Goal: Feedback & Contribution: Leave review/rating

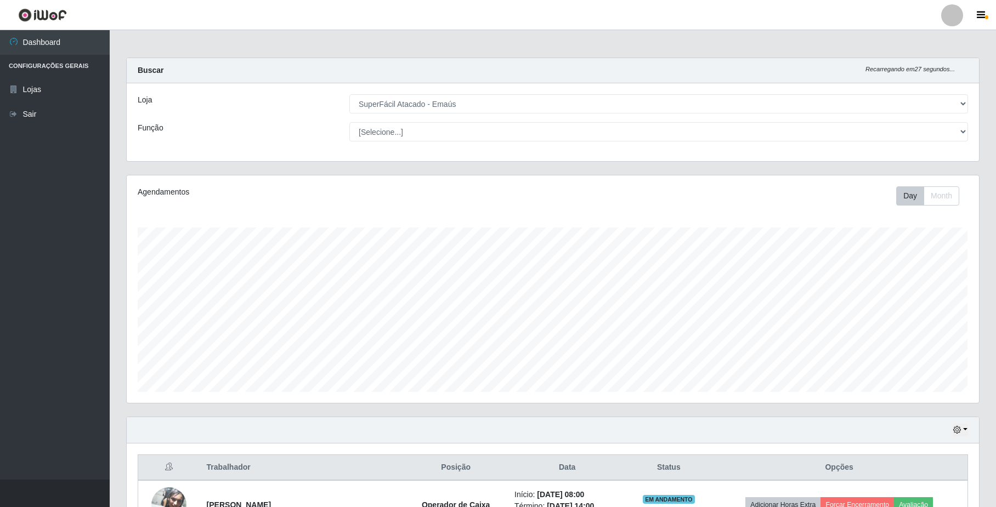
select select "407"
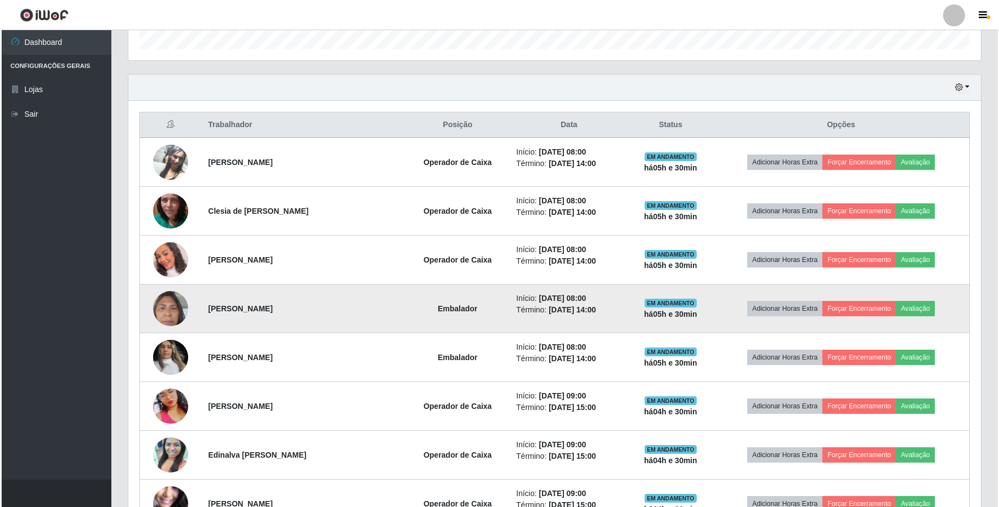
scroll to position [365, 0]
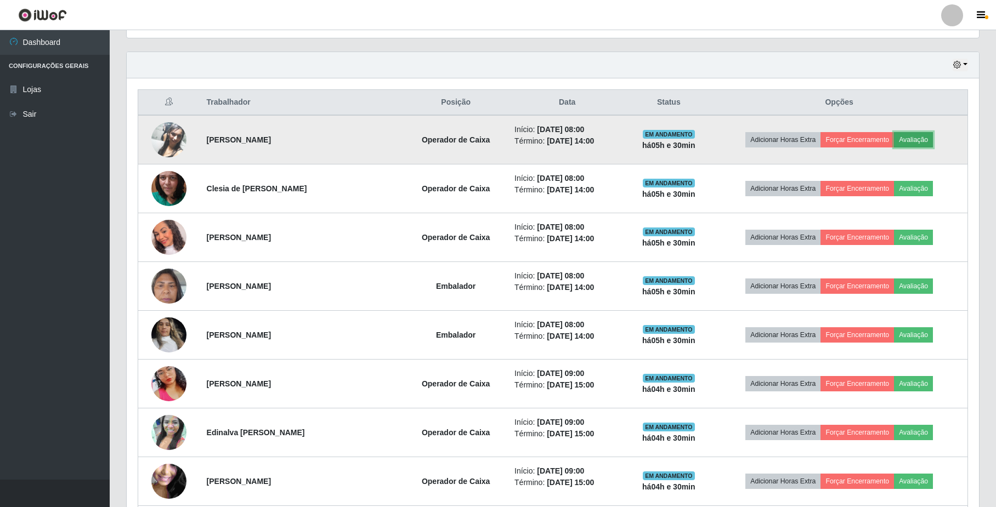
click at [913, 134] on button "Avaliação" at bounding box center [913, 139] width 39 height 15
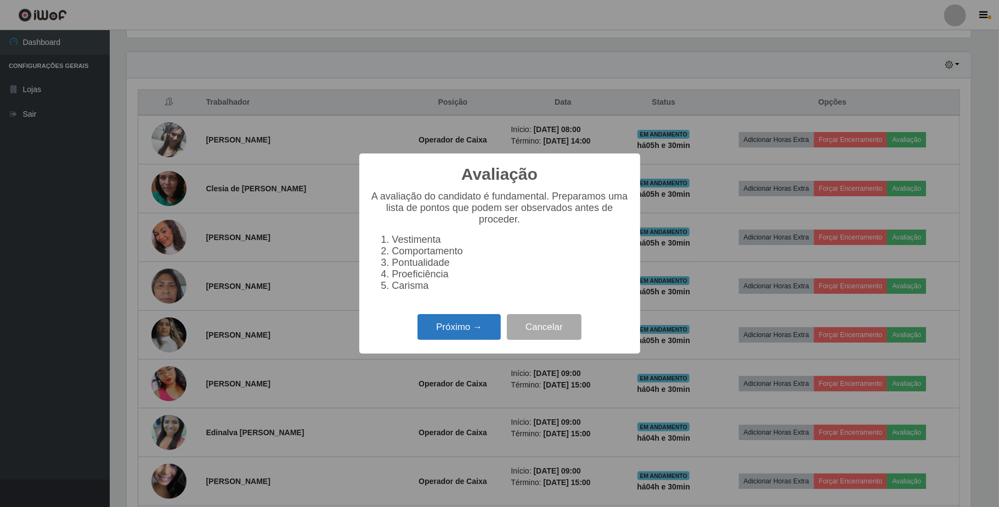
click at [481, 330] on button "Próximo →" at bounding box center [458, 327] width 83 height 26
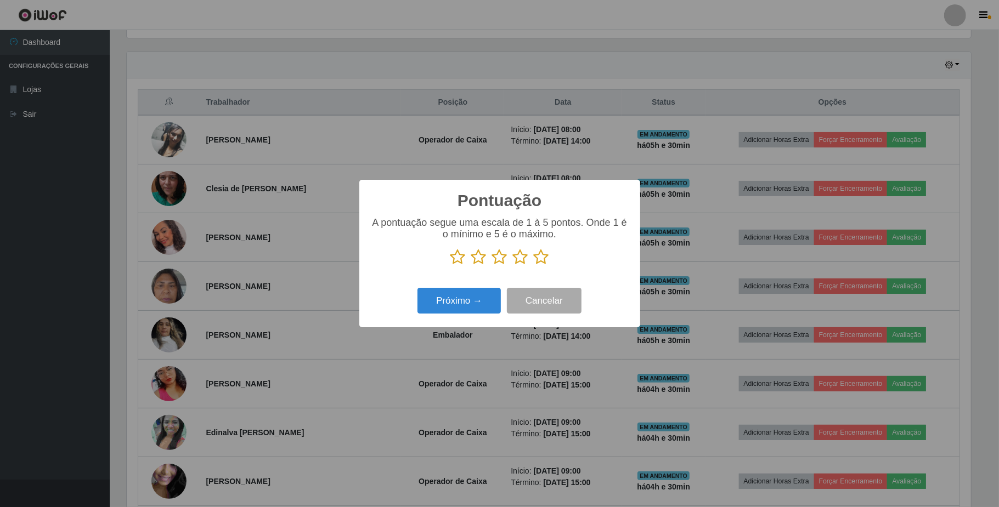
scroll to position [548120, 547504]
drag, startPoint x: 496, startPoint y: 258, endPoint x: 494, endPoint y: 270, distance: 12.4
click at [496, 265] on icon at bounding box center [499, 257] width 15 height 16
click at [492, 265] on input "radio" at bounding box center [492, 265] width 0 height 0
click at [488, 300] on button "Próximo →" at bounding box center [458, 301] width 83 height 26
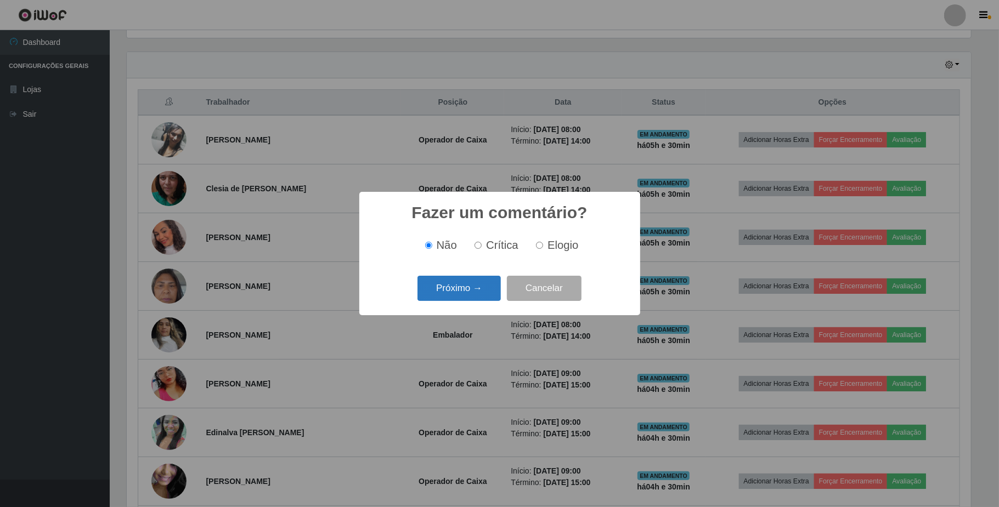
click at [487, 288] on button "Próximo →" at bounding box center [458, 289] width 83 height 26
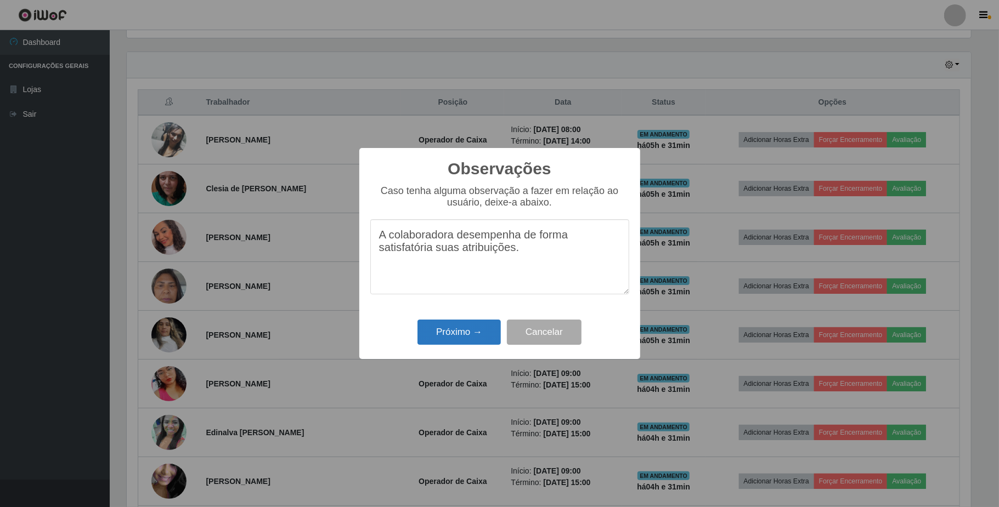
type textarea "A colaboradora desempenha de forma satisfatória suas atribuições."
click at [459, 342] on button "Próximo →" at bounding box center [458, 333] width 83 height 26
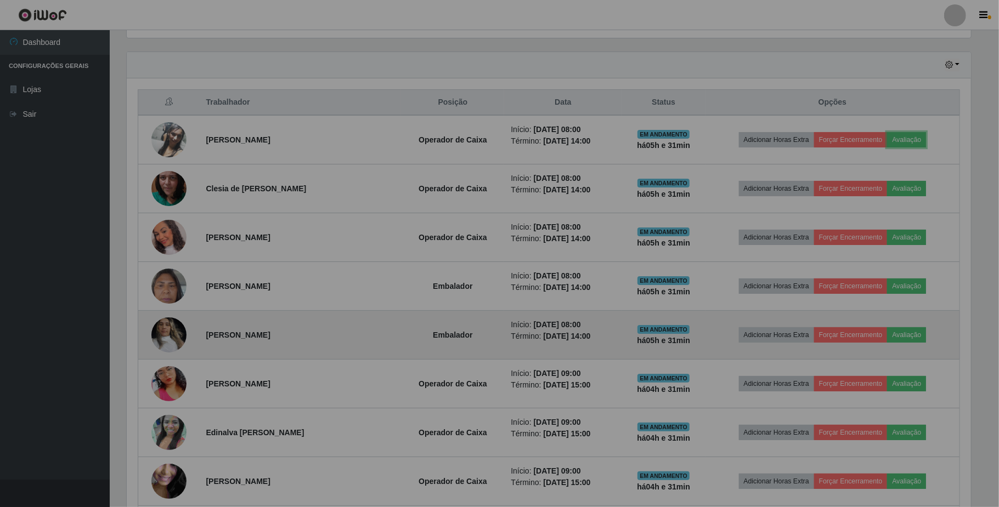
scroll to position [228, 852]
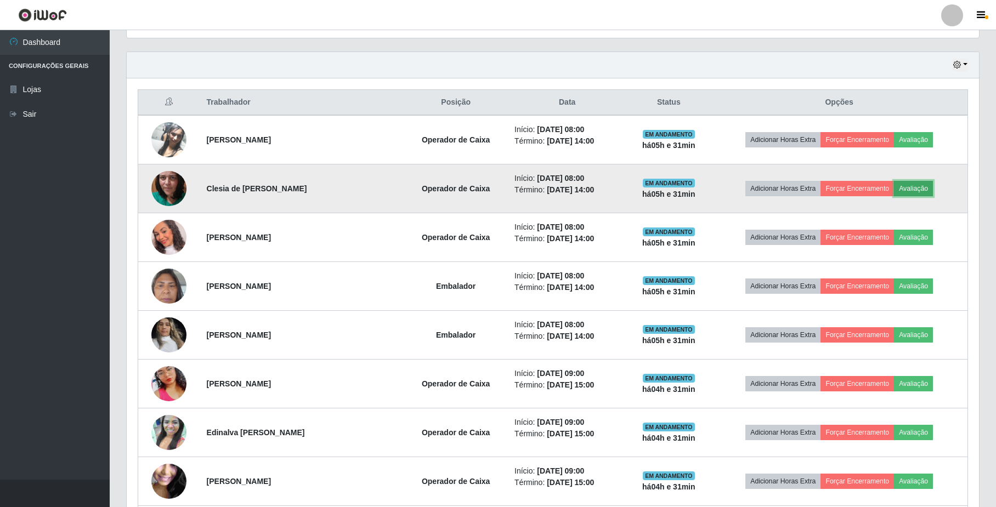
click at [917, 190] on button "Avaliação" at bounding box center [913, 188] width 39 height 15
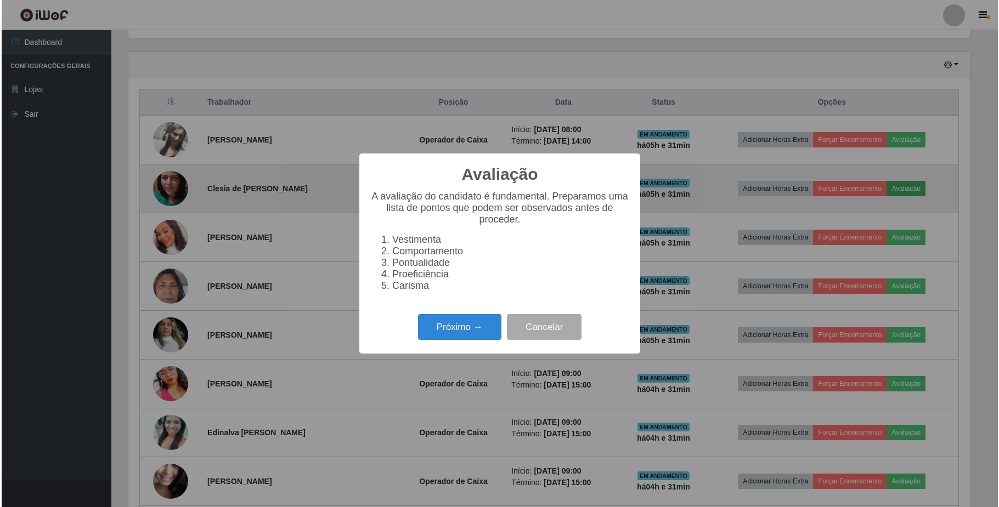
scroll to position [228, 843]
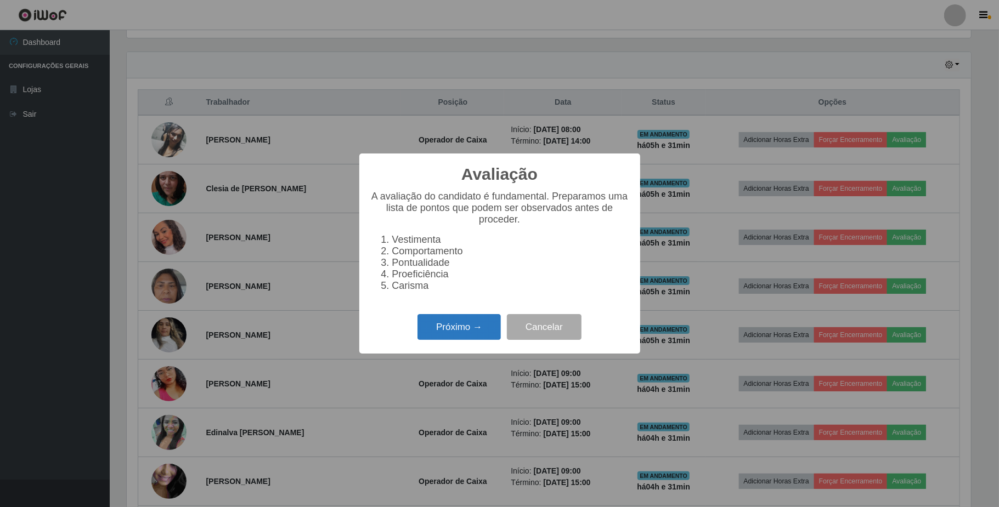
click at [483, 337] on button "Próximo →" at bounding box center [458, 327] width 83 height 26
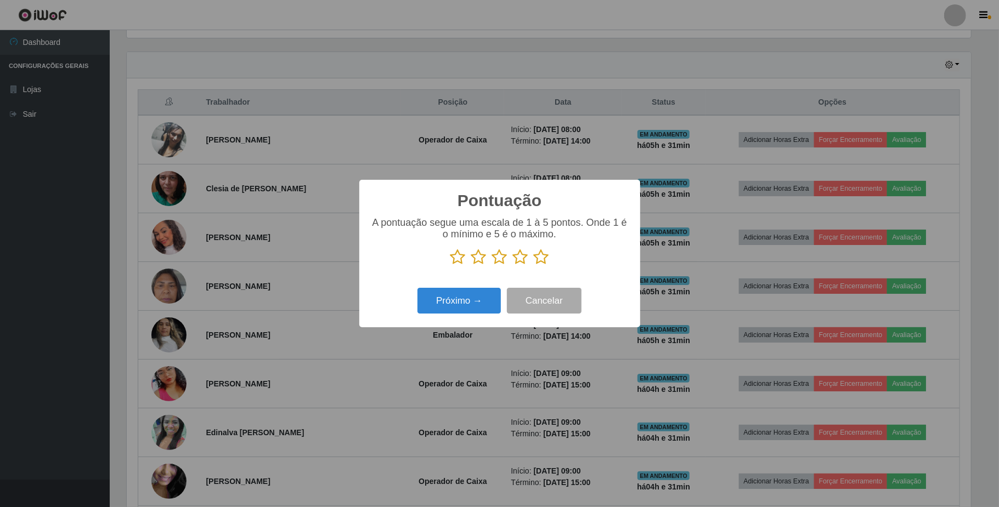
scroll to position [548120, 547504]
click at [458, 259] on icon at bounding box center [457, 257] width 15 height 16
click at [450, 265] on input "radio" at bounding box center [450, 265] width 0 height 0
click at [457, 297] on button "Próximo →" at bounding box center [458, 301] width 83 height 26
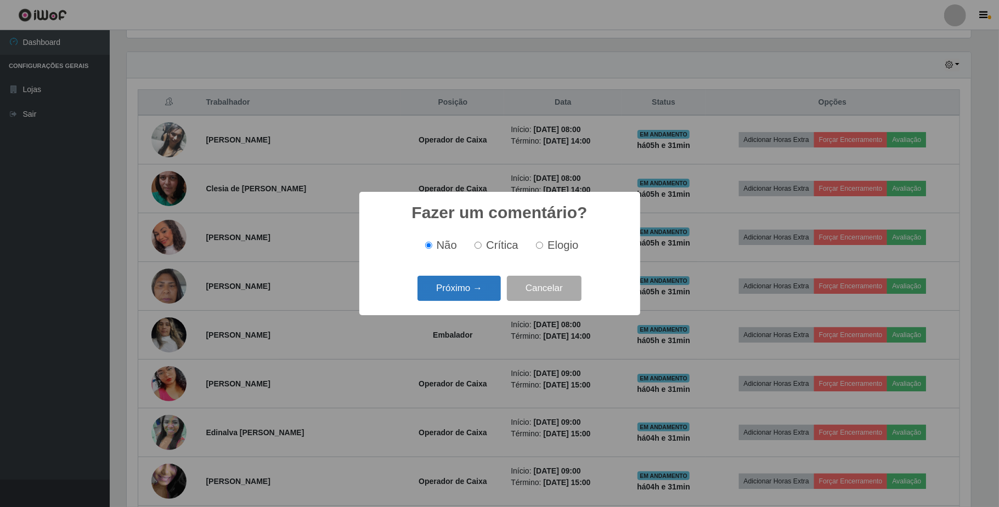
click at [461, 296] on button "Próximo →" at bounding box center [458, 289] width 83 height 26
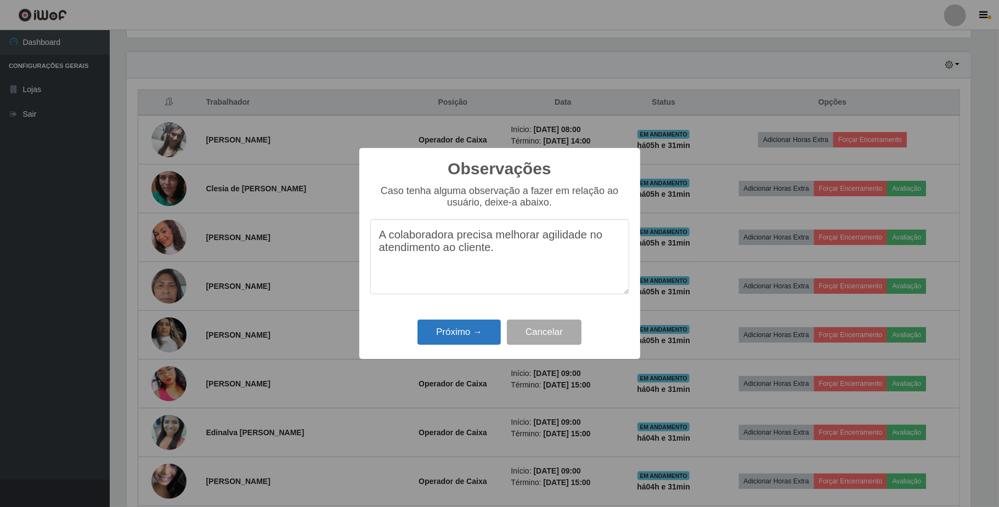
type textarea "A colaboradora precisa melhorar agilidade no atendimento ao cliente."
click at [492, 338] on button "Próximo →" at bounding box center [458, 333] width 83 height 26
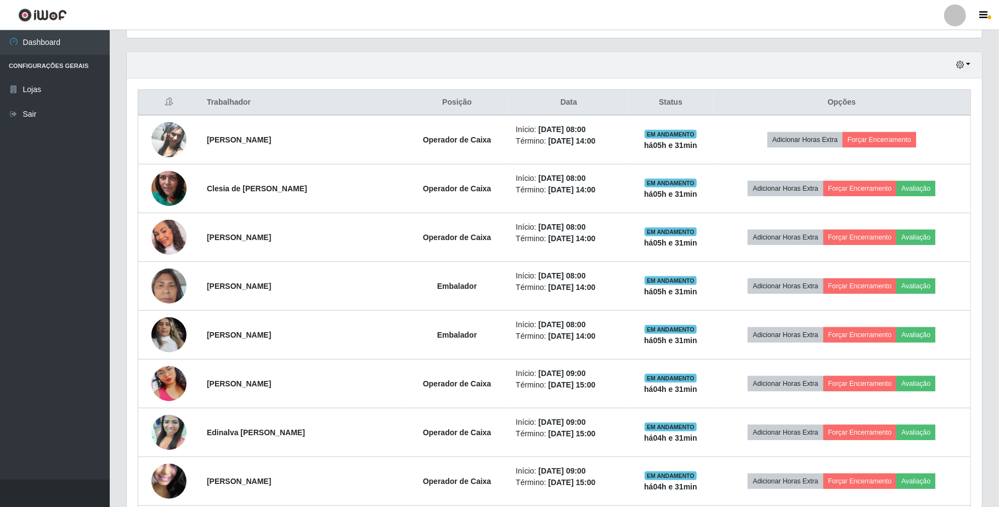
scroll to position [228, 852]
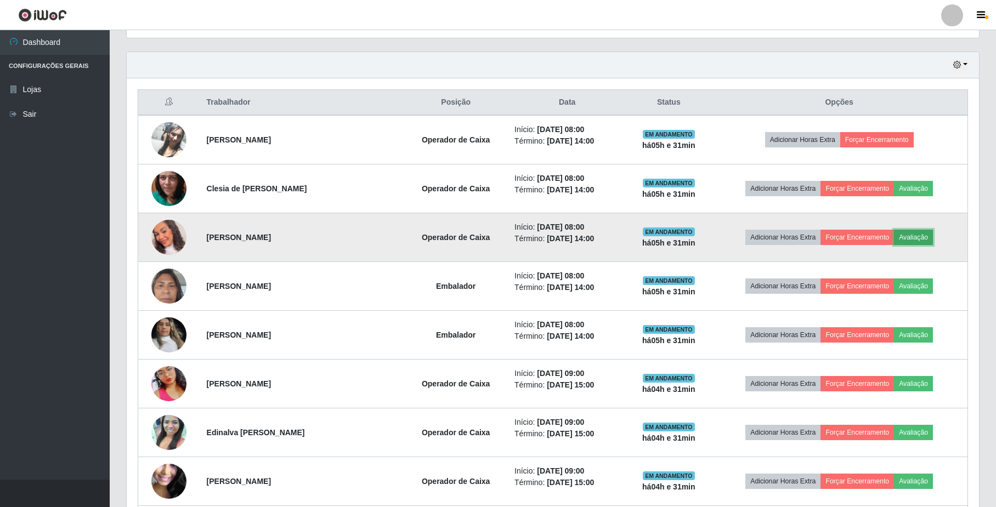
click at [922, 240] on button "Avaliação" at bounding box center [913, 237] width 39 height 15
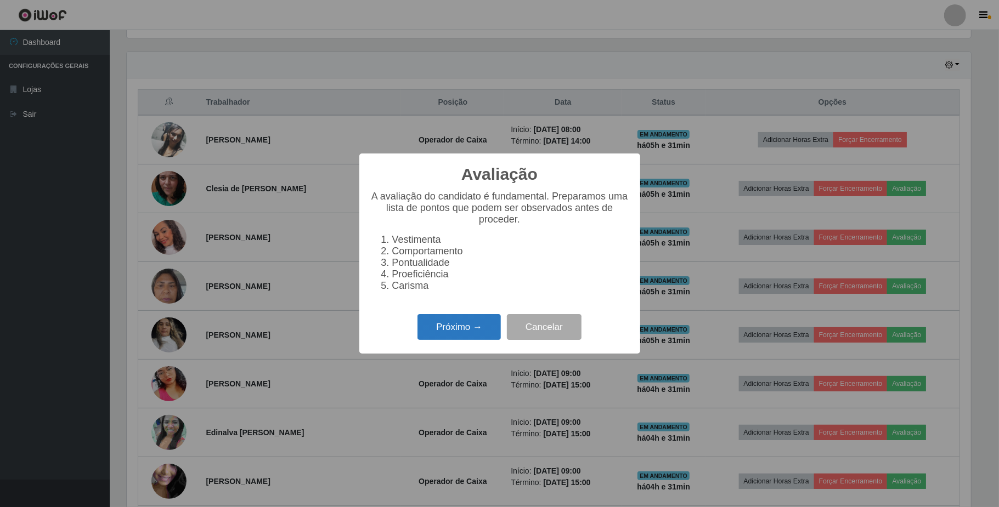
click at [450, 332] on button "Próximo →" at bounding box center [458, 327] width 83 height 26
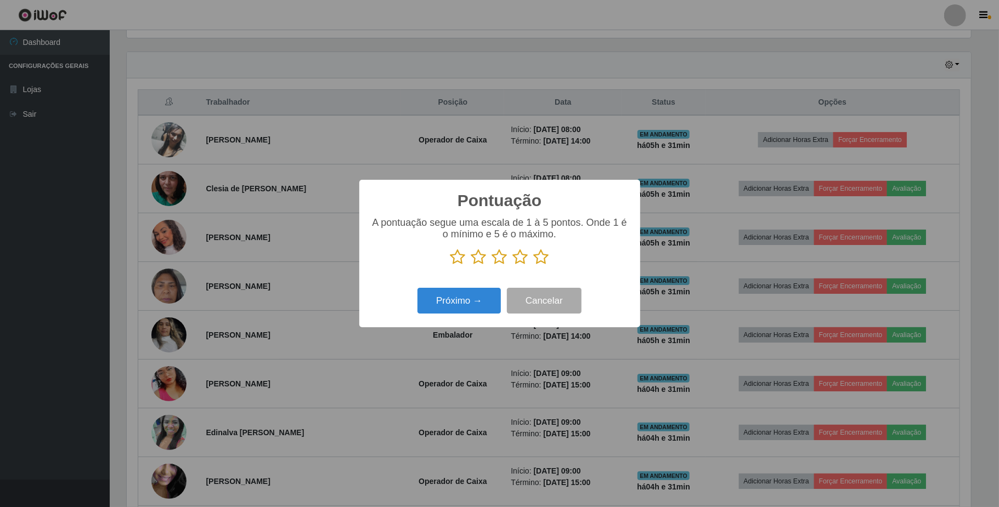
drag, startPoint x: 480, startPoint y: 262, endPoint x: 475, endPoint y: 277, distance: 16.3
click at [479, 262] on icon at bounding box center [478, 257] width 15 height 16
click at [471, 265] on input "radio" at bounding box center [471, 265] width 0 height 0
click at [475, 303] on button "Próximo →" at bounding box center [458, 301] width 83 height 26
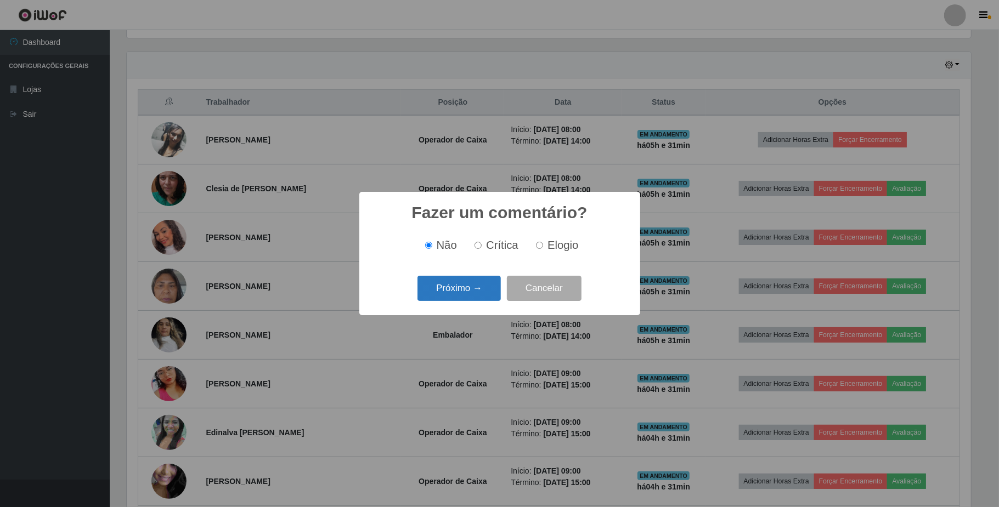
click at [474, 292] on button "Próximo →" at bounding box center [458, 289] width 83 height 26
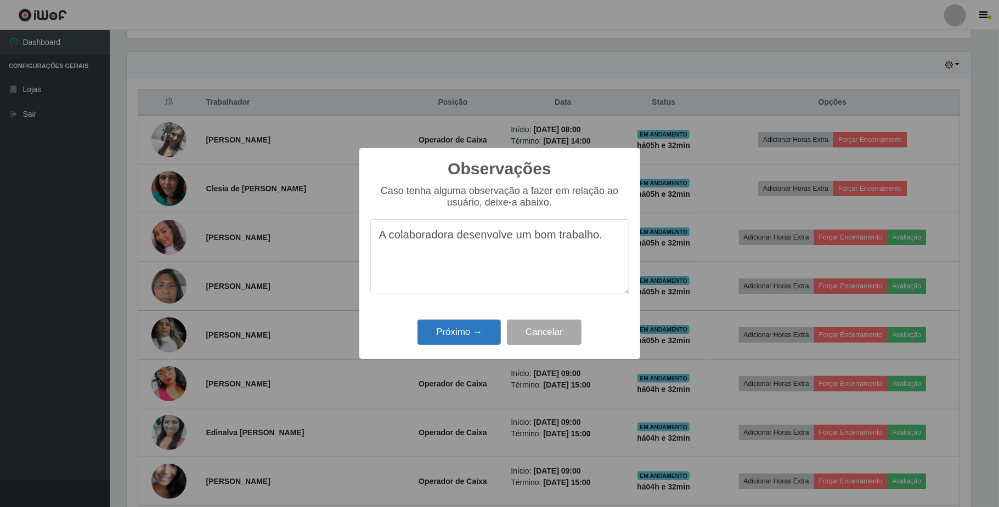
type textarea "A colaboradora desenvolve um bom trabalho."
click at [452, 331] on button "Próximo →" at bounding box center [458, 333] width 83 height 26
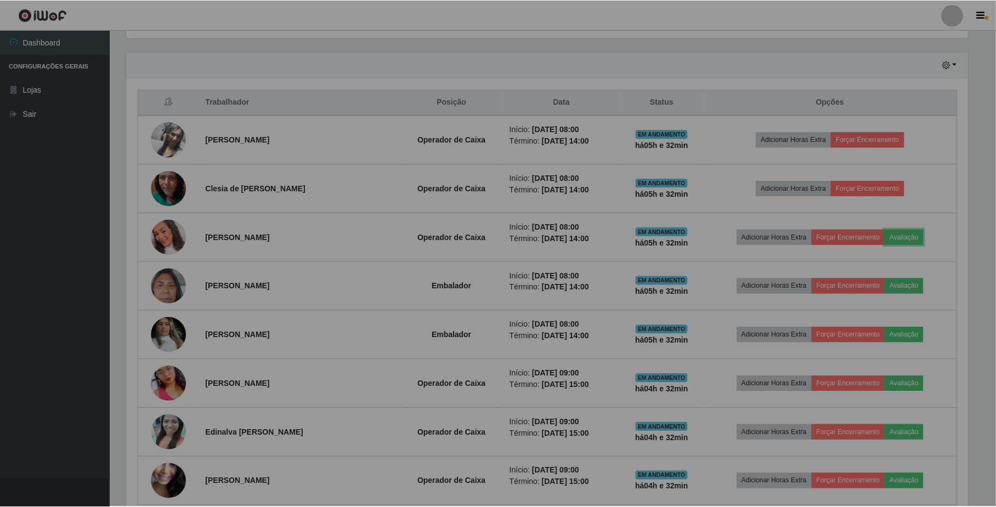
scroll to position [228, 852]
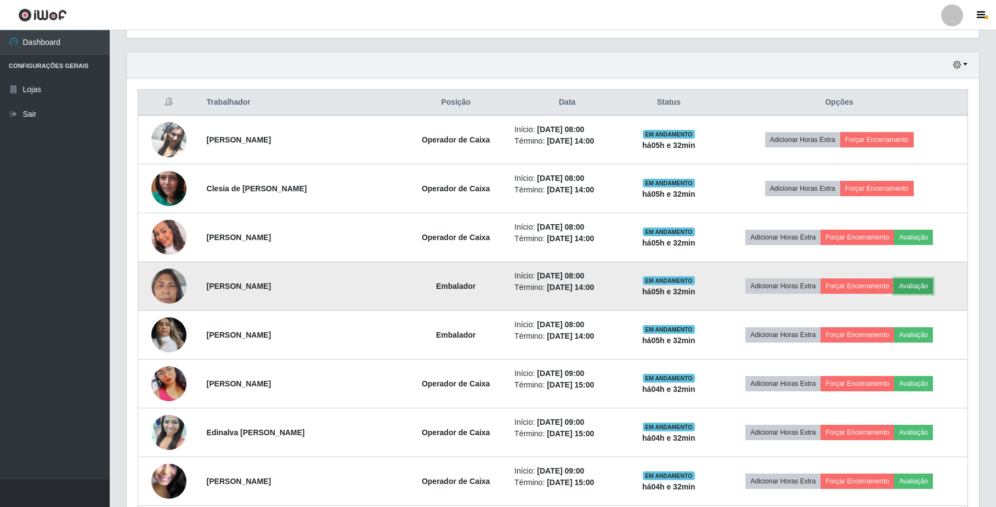
click at [910, 288] on button "Avaliação" at bounding box center [913, 286] width 39 height 15
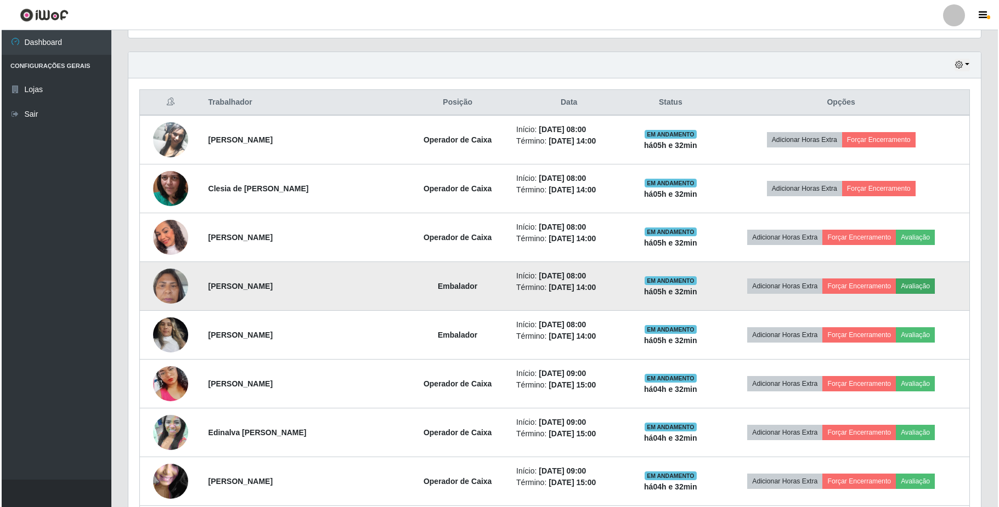
scroll to position [228, 843]
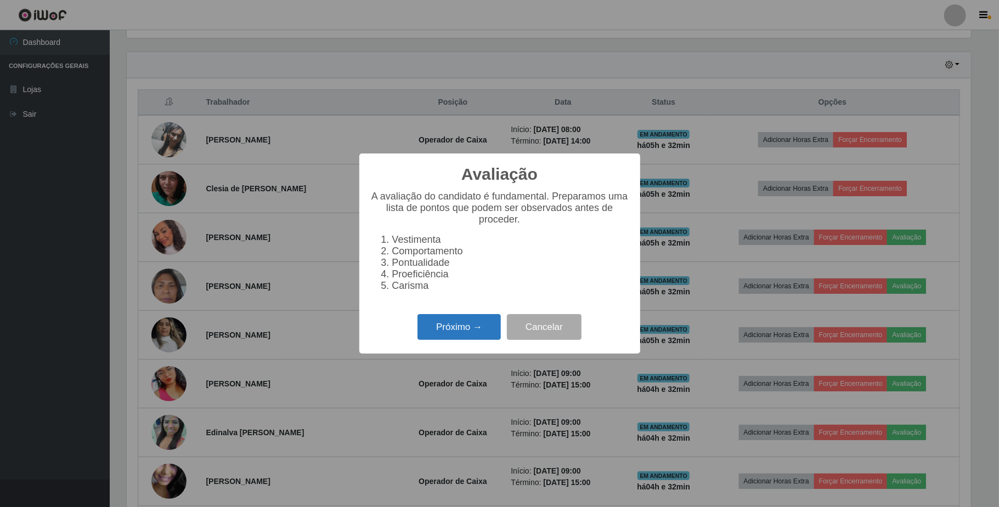
click at [463, 334] on button "Próximo →" at bounding box center [458, 327] width 83 height 26
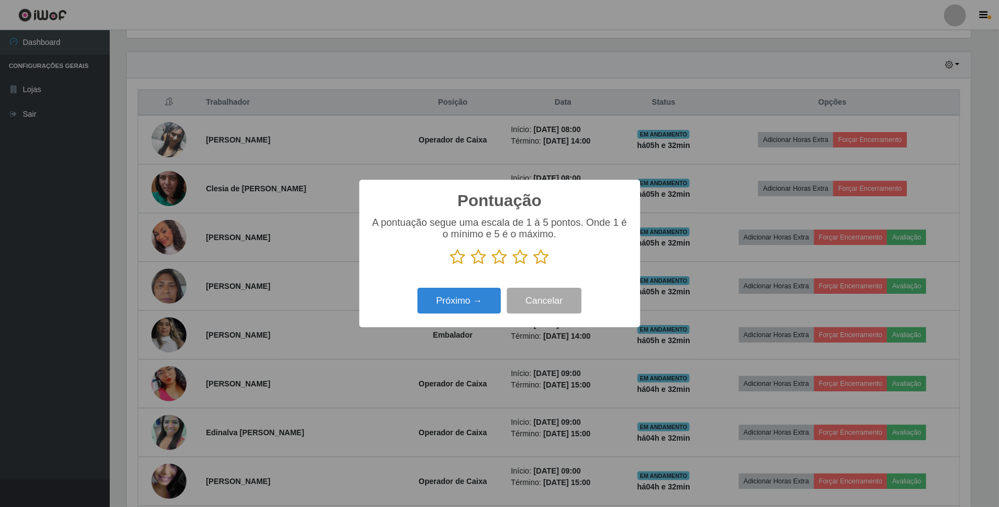
scroll to position [548120, 547504]
drag, startPoint x: 540, startPoint y: 257, endPoint x: 457, endPoint y: 297, distance: 91.7
click at [536, 257] on icon at bounding box center [541, 257] width 15 height 16
click at [534, 265] on input "radio" at bounding box center [534, 265] width 0 height 0
click at [456, 301] on button "Próximo →" at bounding box center [458, 301] width 83 height 26
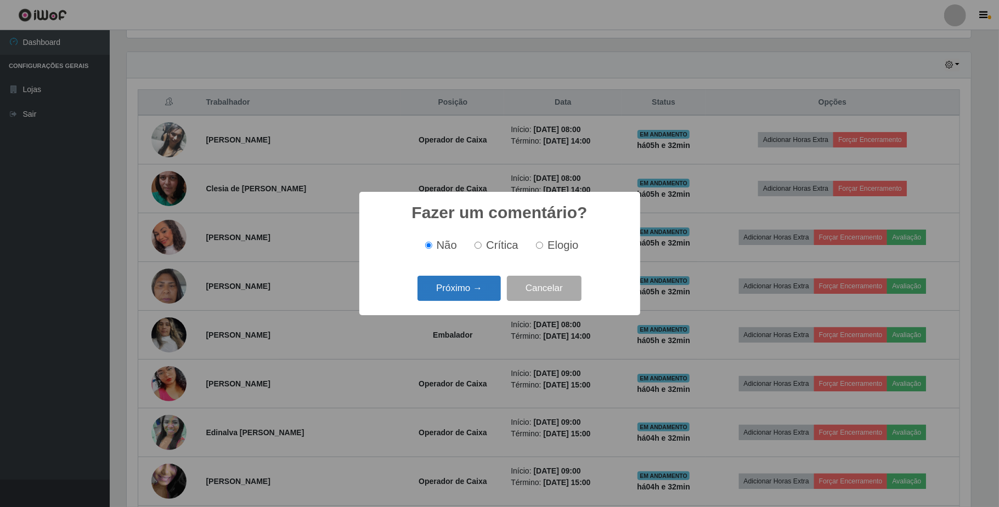
click at [444, 287] on button "Próximo →" at bounding box center [458, 289] width 83 height 26
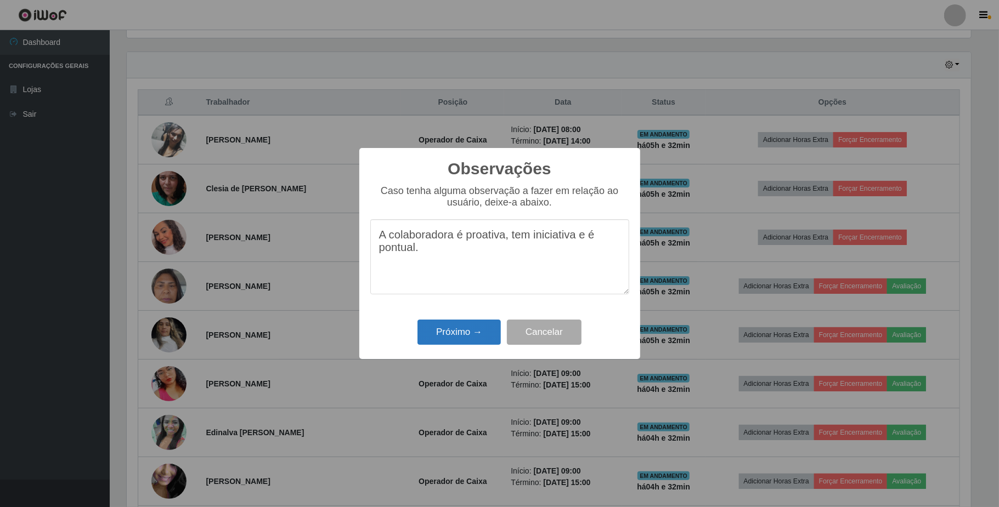
type textarea "A colaboradora é proativa, tem iniciativa e é pontual."
click at [457, 329] on button "Próximo →" at bounding box center [458, 333] width 83 height 26
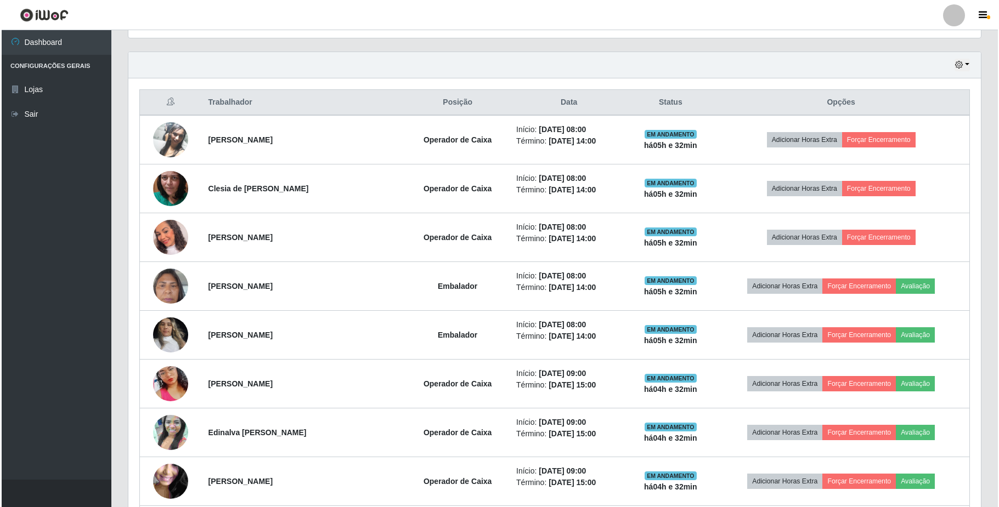
scroll to position [228, 852]
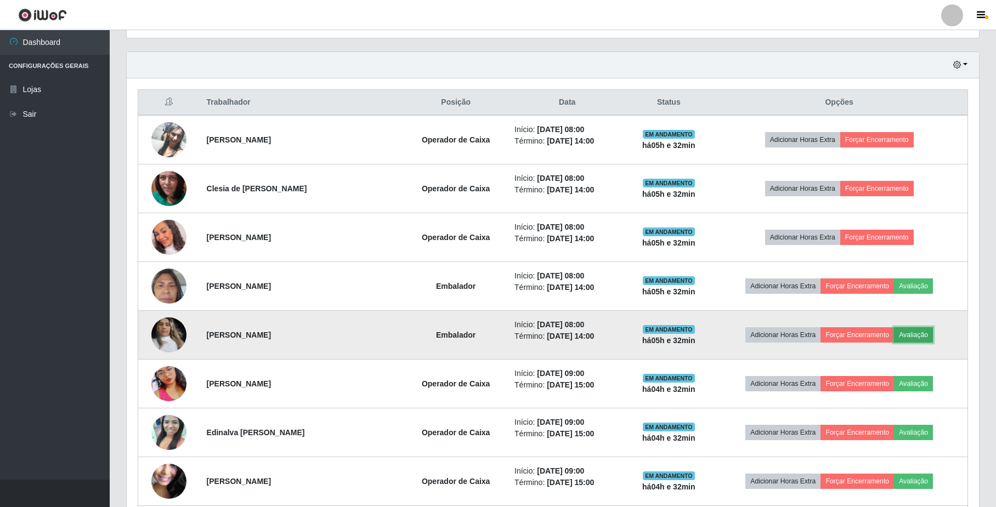
click at [929, 336] on button "Avaliação" at bounding box center [913, 334] width 39 height 15
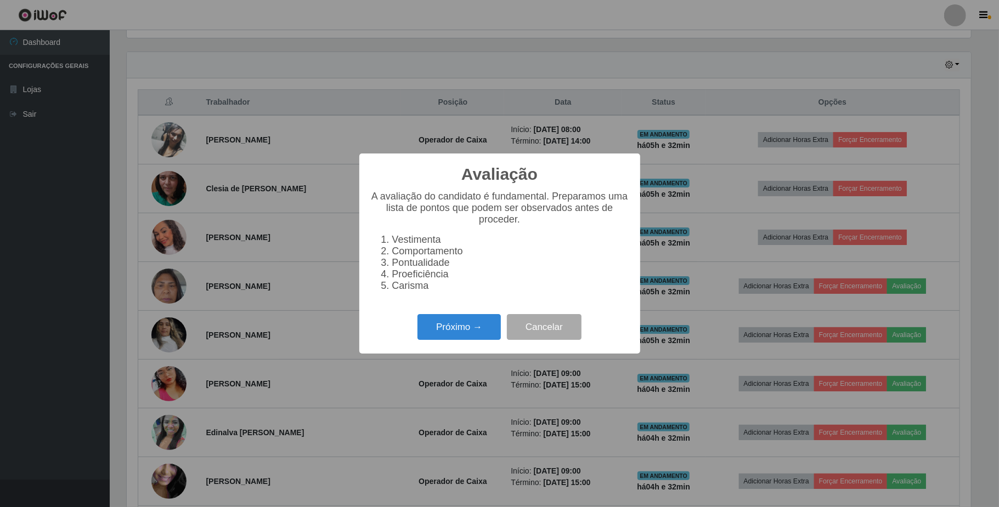
scroll to position [228, 843]
click at [483, 329] on button "Próximo →" at bounding box center [458, 327] width 83 height 26
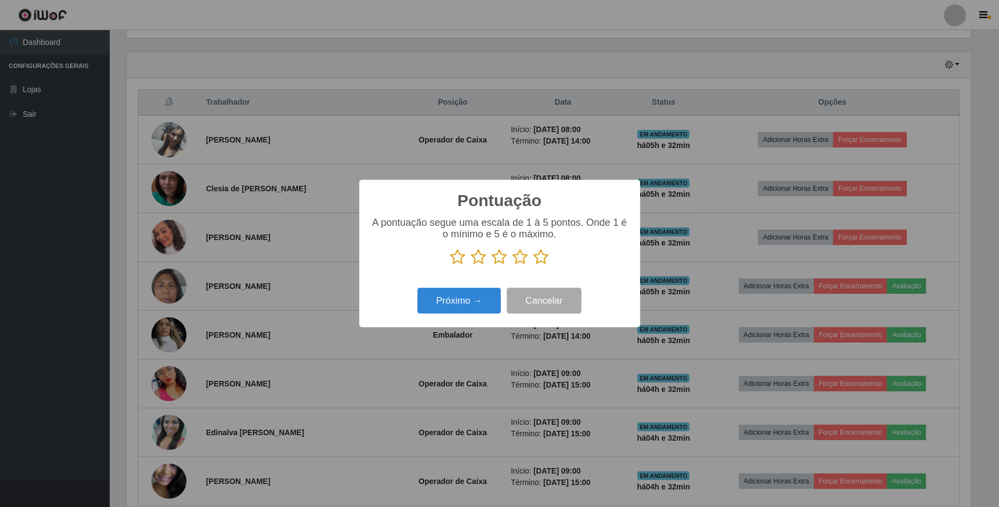
scroll to position [548120, 547504]
click at [483, 260] on icon at bounding box center [478, 257] width 15 height 16
click at [471, 265] on input "radio" at bounding box center [471, 265] width 0 height 0
click at [474, 302] on button "Próximo →" at bounding box center [458, 301] width 83 height 26
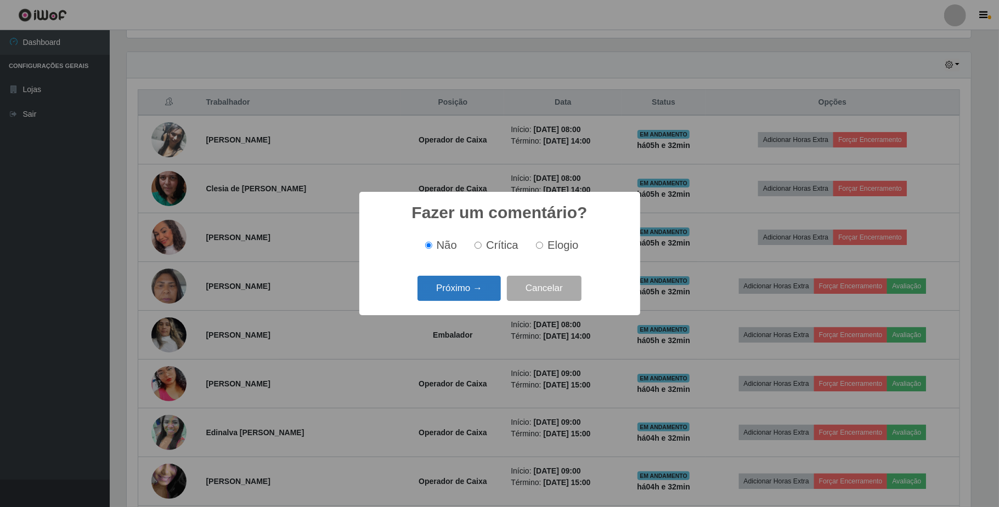
click at [474, 292] on button "Próximo →" at bounding box center [458, 289] width 83 height 26
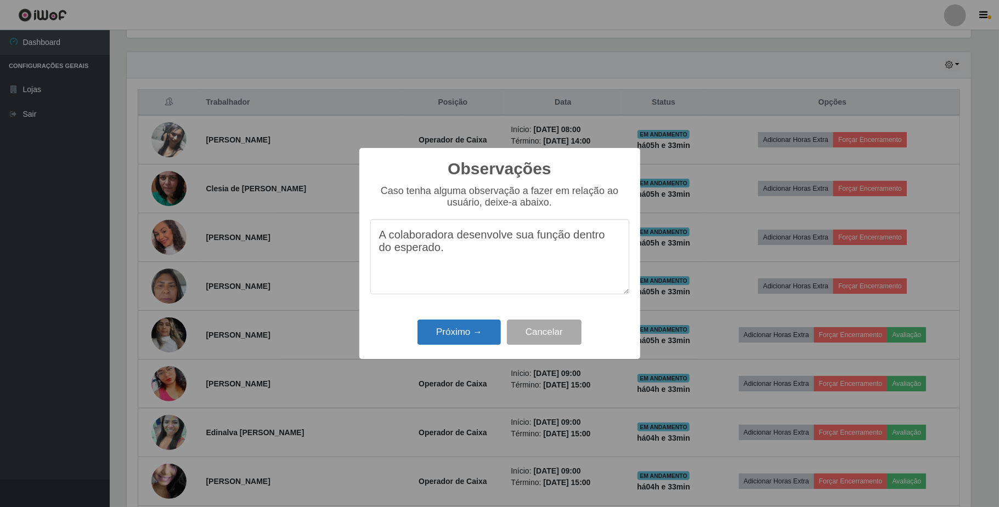
type textarea "A colaboradora desenvolve sua função dentro do esperado."
click at [459, 334] on button "Próximo →" at bounding box center [458, 333] width 83 height 26
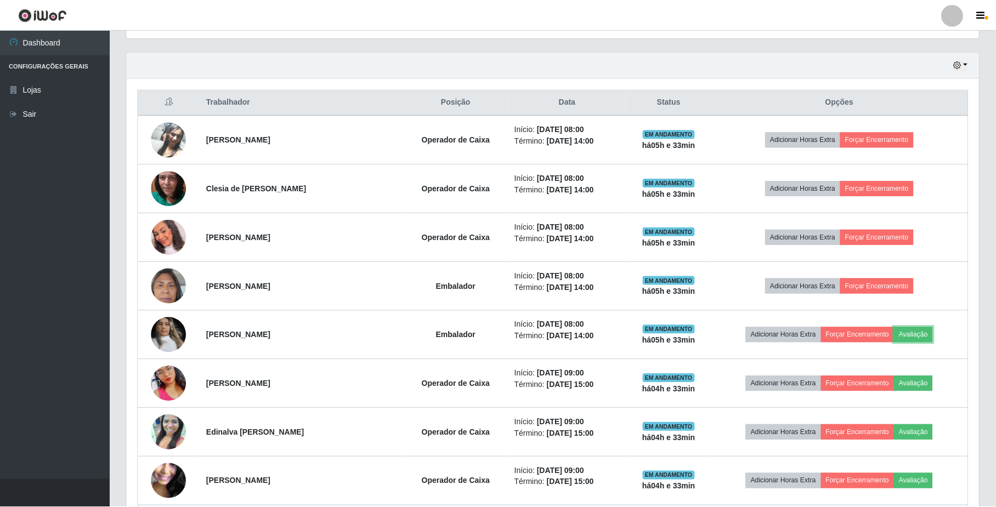
scroll to position [228, 852]
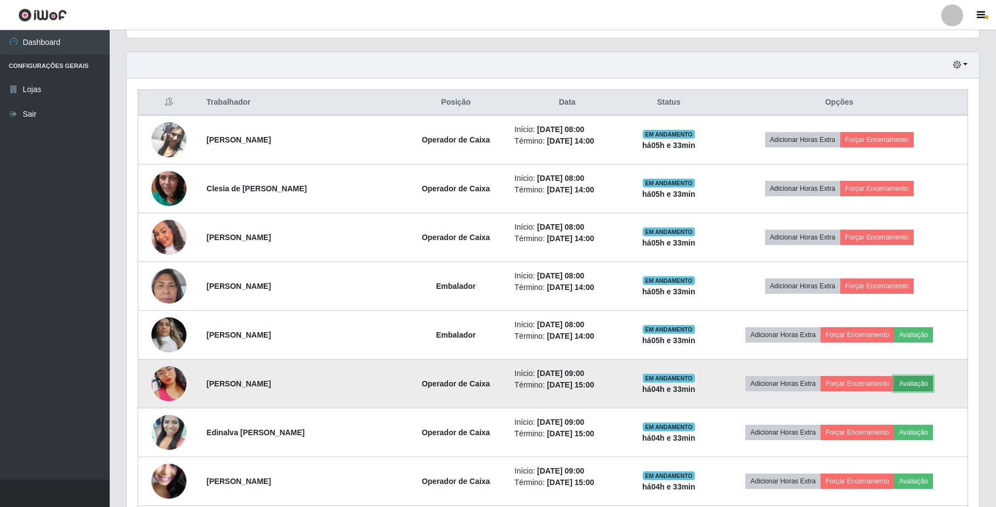
click at [915, 384] on button "Avaliação" at bounding box center [913, 383] width 39 height 15
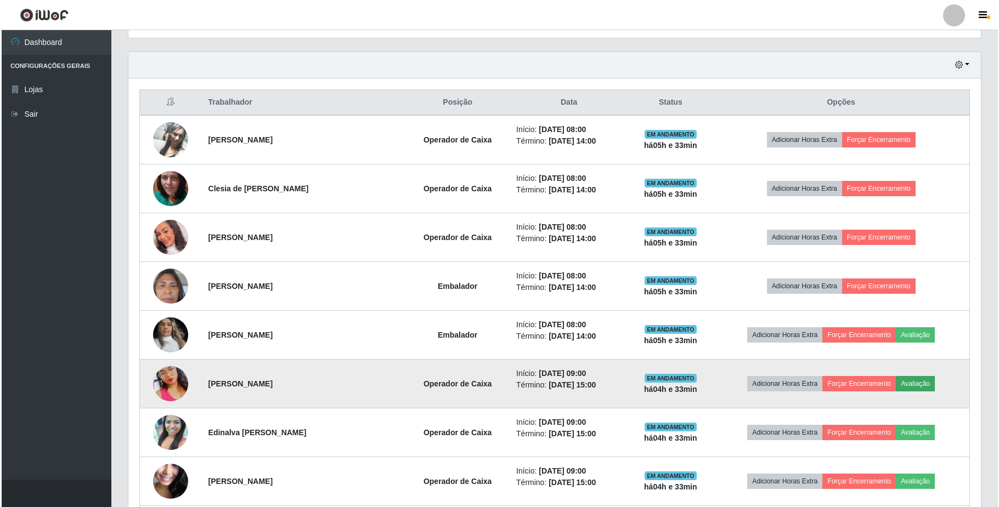
scroll to position [228, 843]
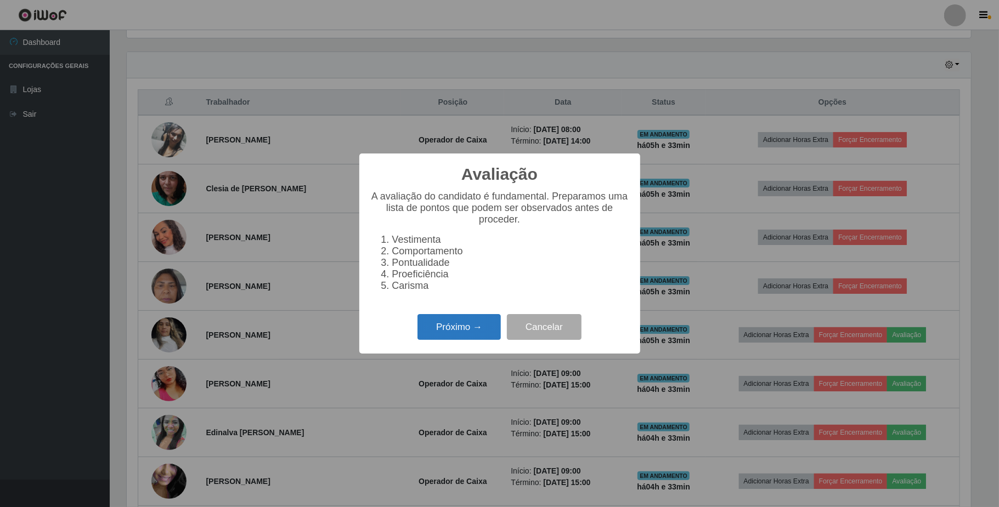
click at [463, 340] on button "Próximo →" at bounding box center [458, 327] width 83 height 26
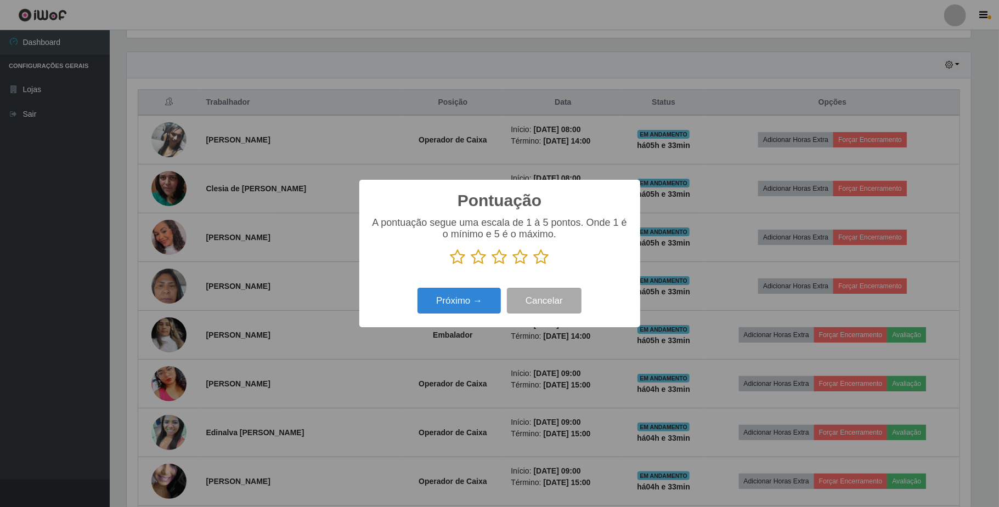
drag, startPoint x: 499, startPoint y: 257, endPoint x: 492, endPoint y: 285, distance: 28.9
click at [498, 257] on icon at bounding box center [499, 257] width 15 height 16
click at [492, 265] on input "radio" at bounding box center [492, 265] width 0 height 0
click at [492, 308] on button "Próximo →" at bounding box center [458, 301] width 83 height 26
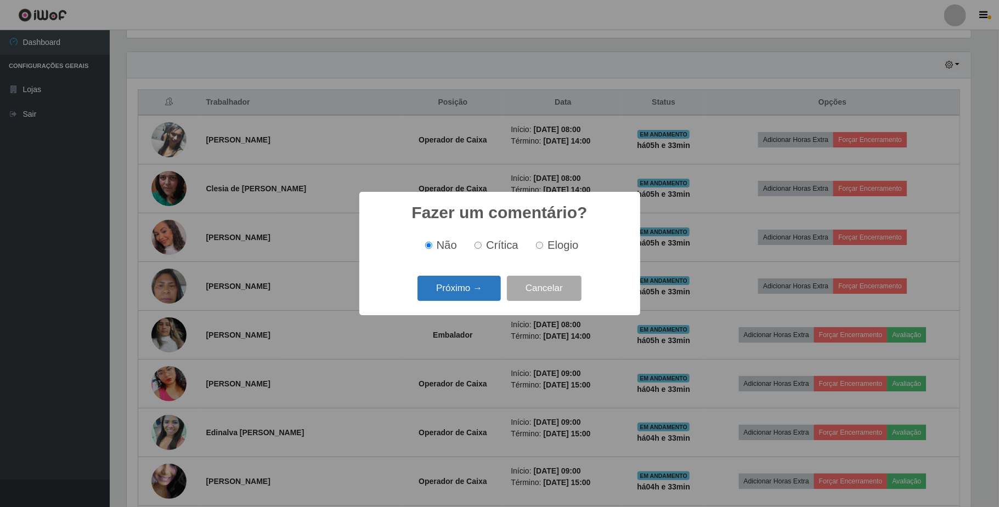
click at [472, 285] on button "Próximo →" at bounding box center [458, 289] width 83 height 26
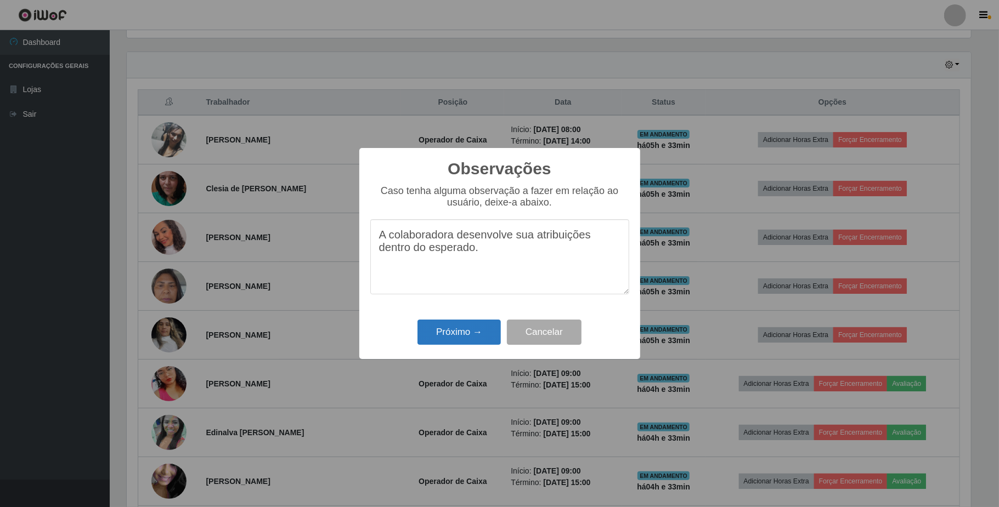
type textarea "A colaboradora desenvolve sua atribuições dentro do esperado."
click at [461, 338] on button "Próximo →" at bounding box center [458, 333] width 83 height 26
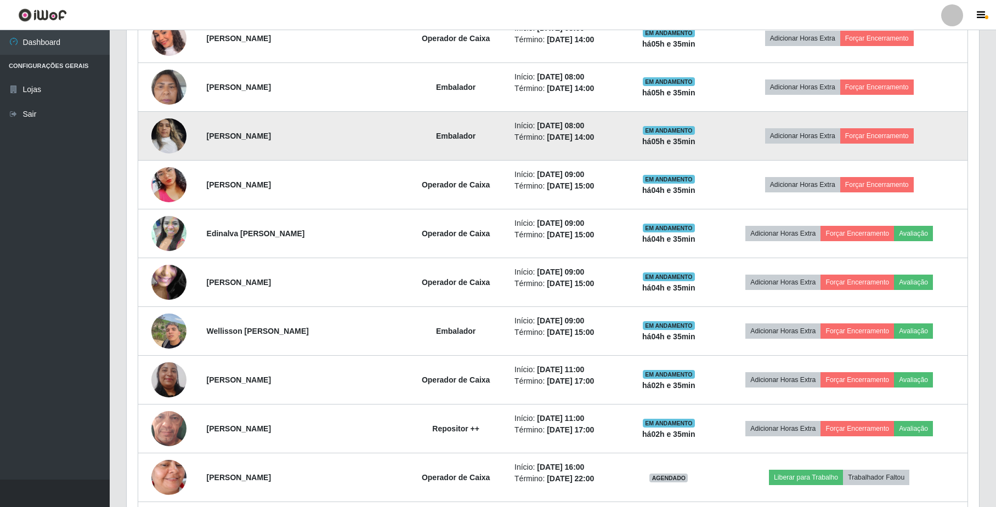
scroll to position [585, 0]
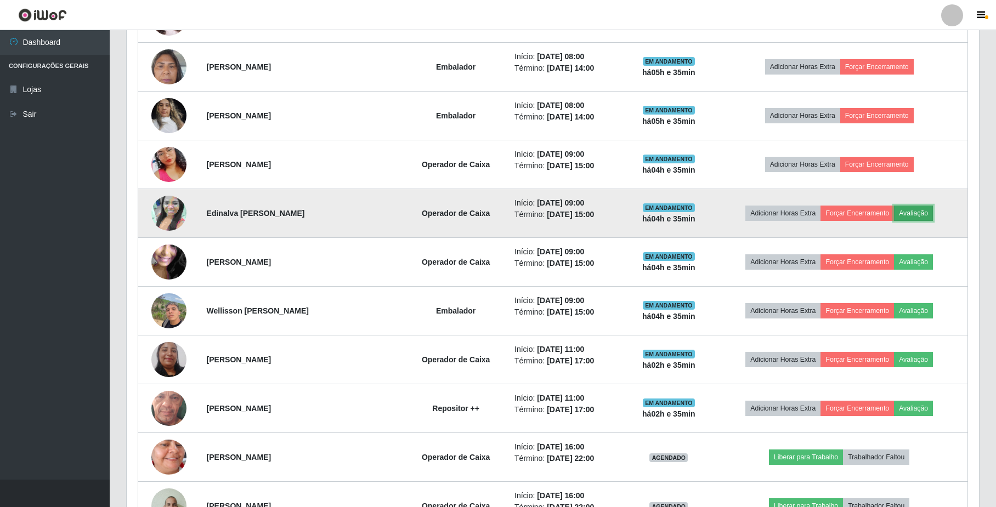
click at [922, 211] on button "Avaliação" at bounding box center [913, 213] width 39 height 15
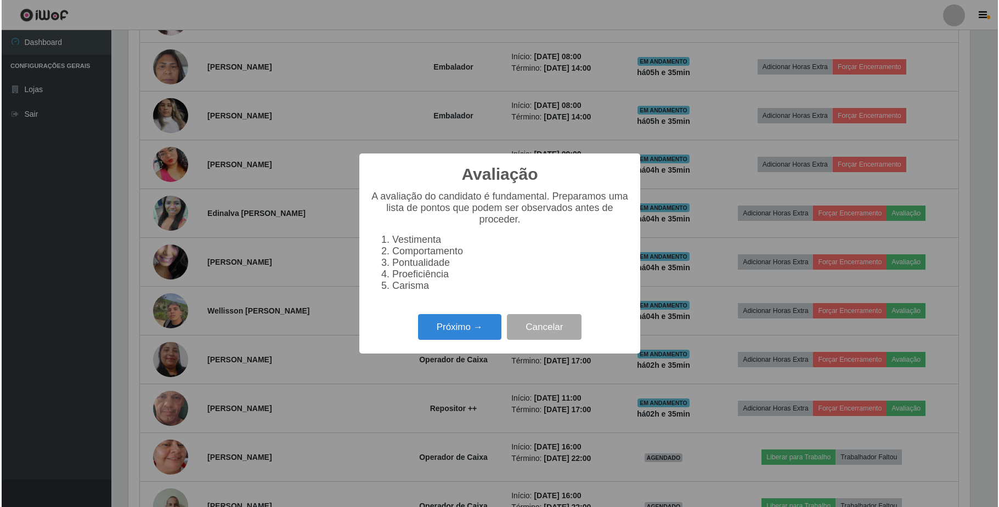
scroll to position [228, 843]
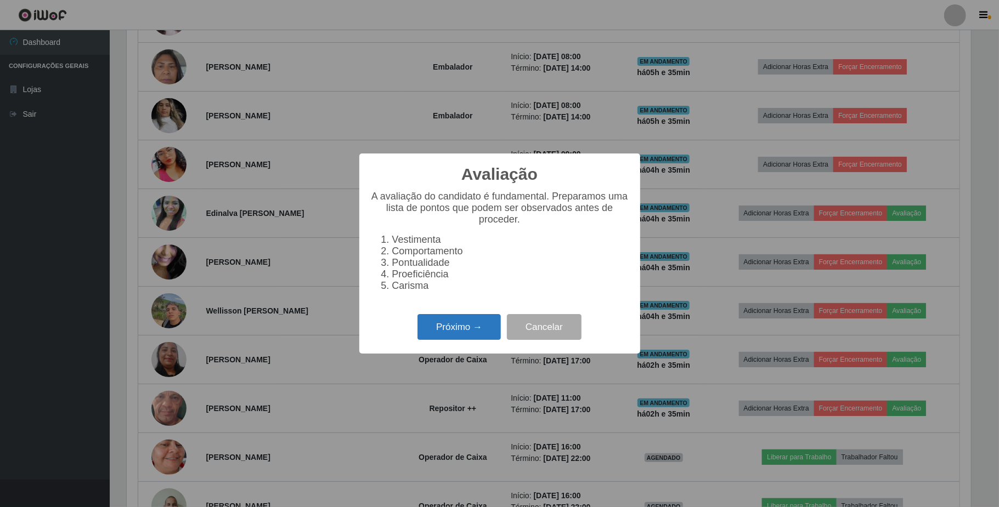
click at [463, 331] on button "Próximo →" at bounding box center [458, 327] width 83 height 26
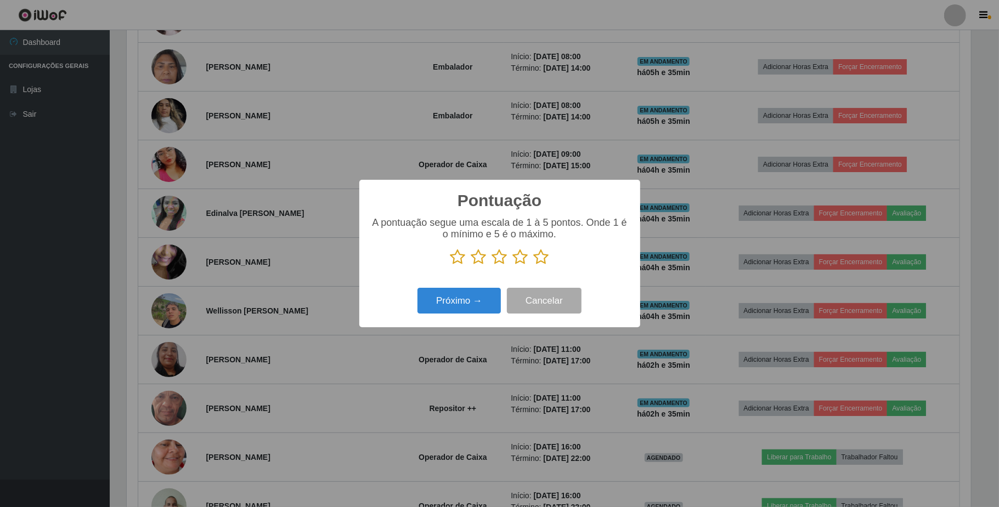
click at [518, 259] on icon at bounding box center [520, 257] width 15 height 16
click at [513, 265] on input "radio" at bounding box center [513, 265] width 0 height 0
click at [495, 303] on button "Próximo →" at bounding box center [458, 301] width 83 height 26
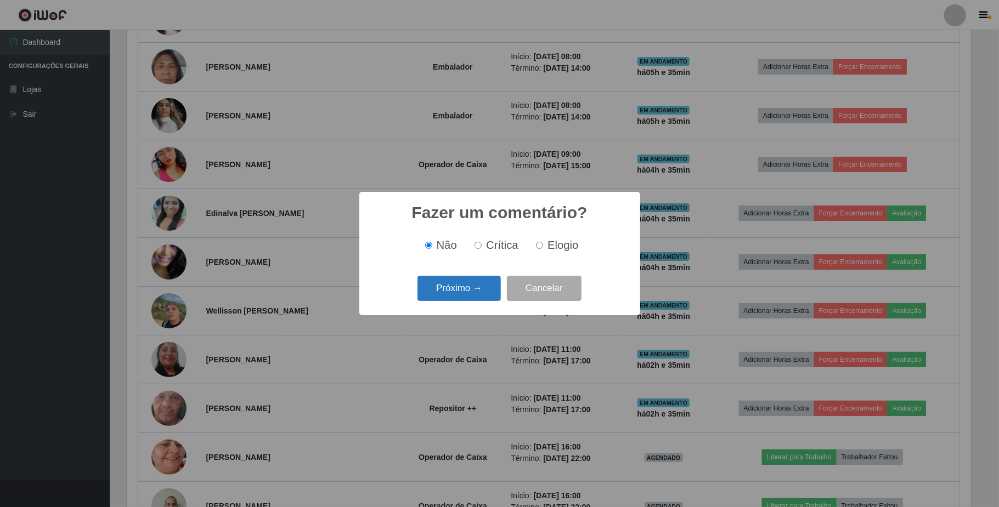
click at [461, 285] on button "Próximo →" at bounding box center [458, 289] width 83 height 26
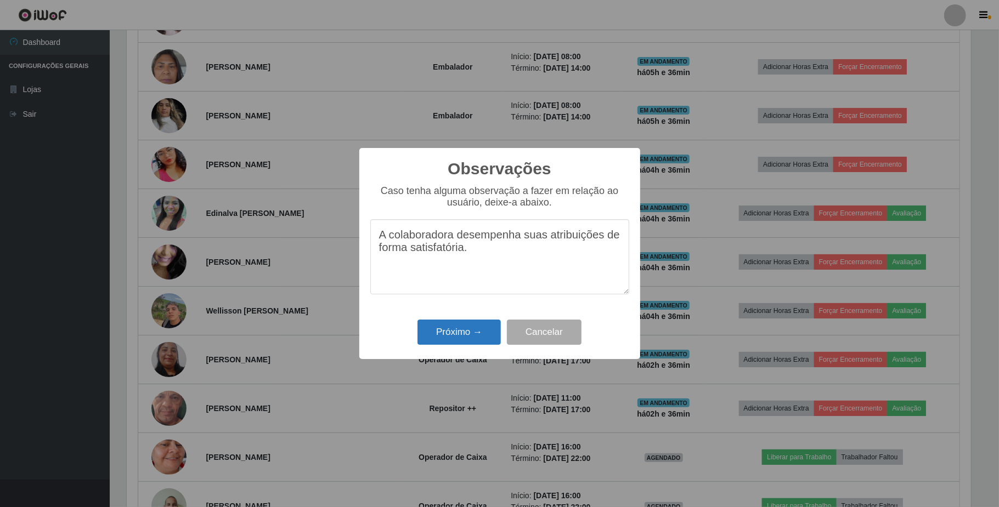
type textarea "A colaboradora desempenha suas atribuições de forma satisfatória."
click at [479, 337] on button "Próximo →" at bounding box center [458, 333] width 83 height 26
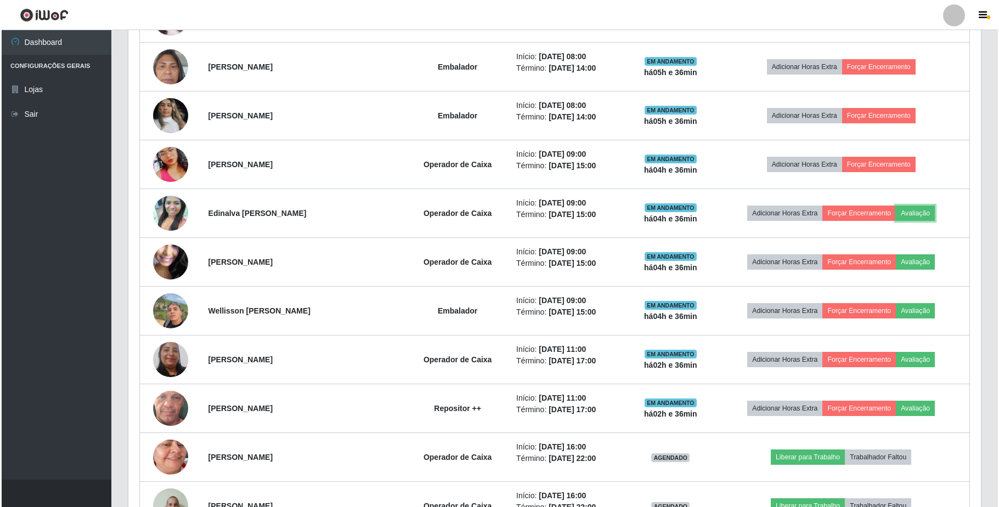
scroll to position [228, 852]
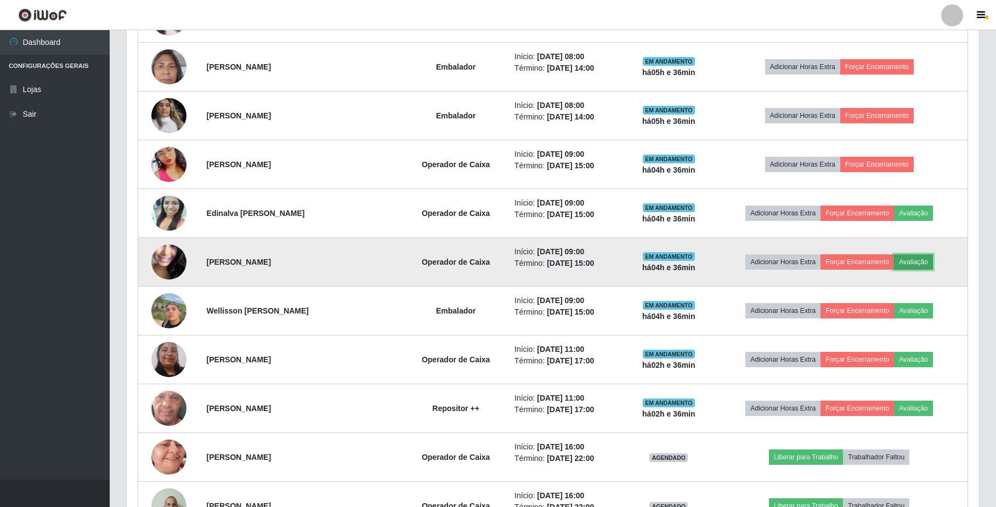
click at [922, 265] on button "Avaliação" at bounding box center [913, 261] width 39 height 15
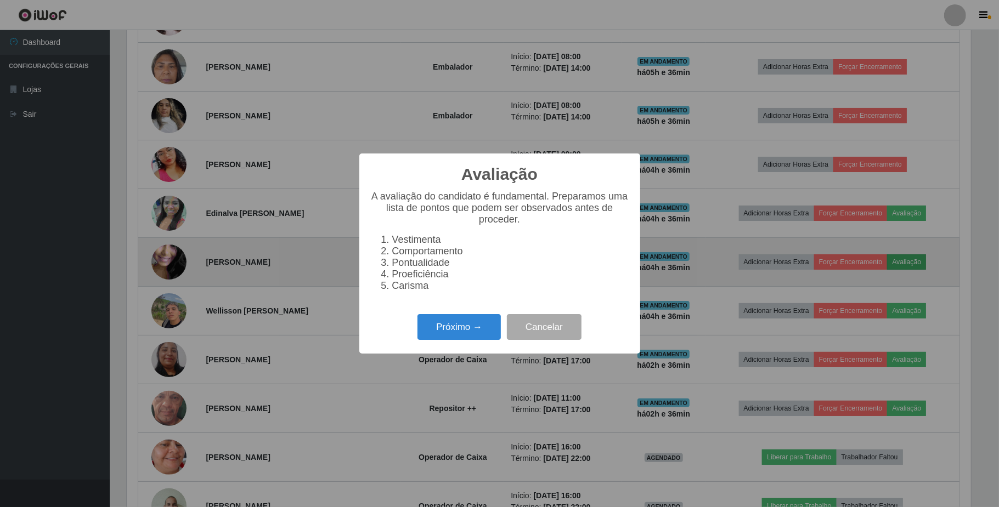
scroll to position [228, 843]
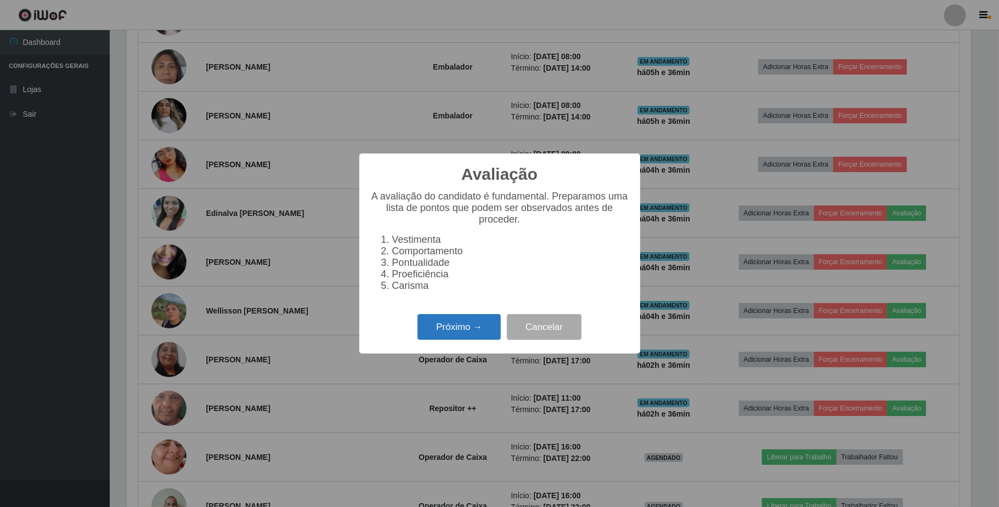
click at [452, 336] on button "Próximo →" at bounding box center [458, 327] width 83 height 26
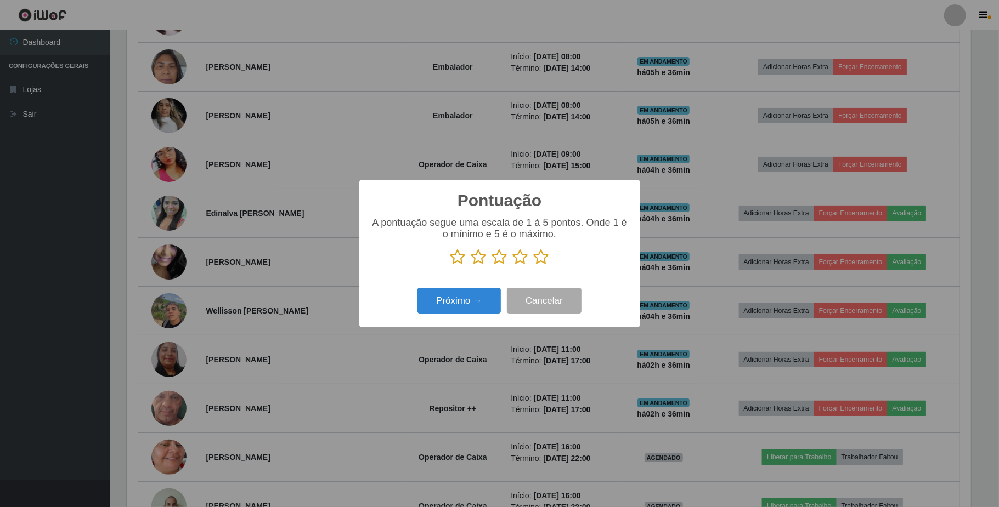
scroll to position [548120, 547504]
click at [479, 258] on icon at bounding box center [478, 257] width 15 height 16
click at [471, 265] on input "radio" at bounding box center [471, 265] width 0 height 0
click at [481, 303] on button "Próximo →" at bounding box center [458, 301] width 83 height 26
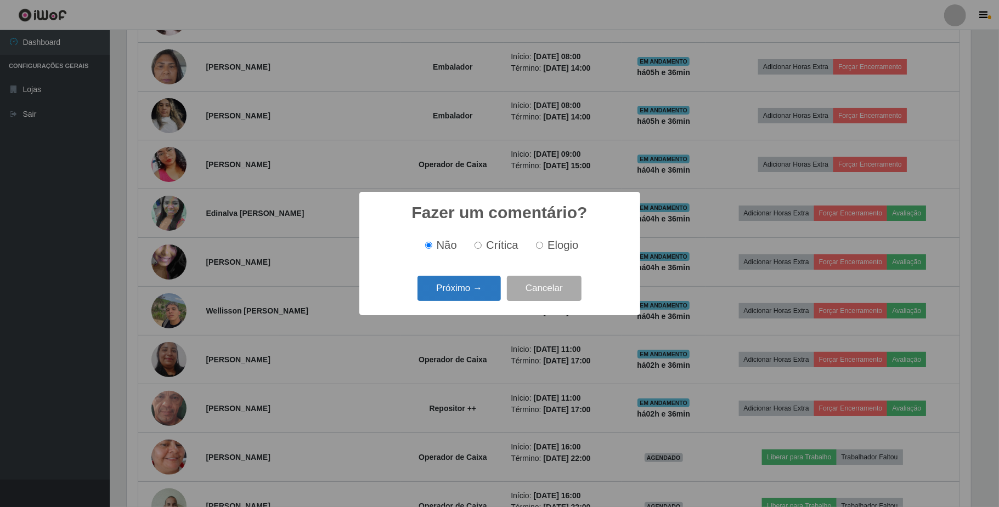
click at [475, 287] on button "Próximo →" at bounding box center [458, 289] width 83 height 26
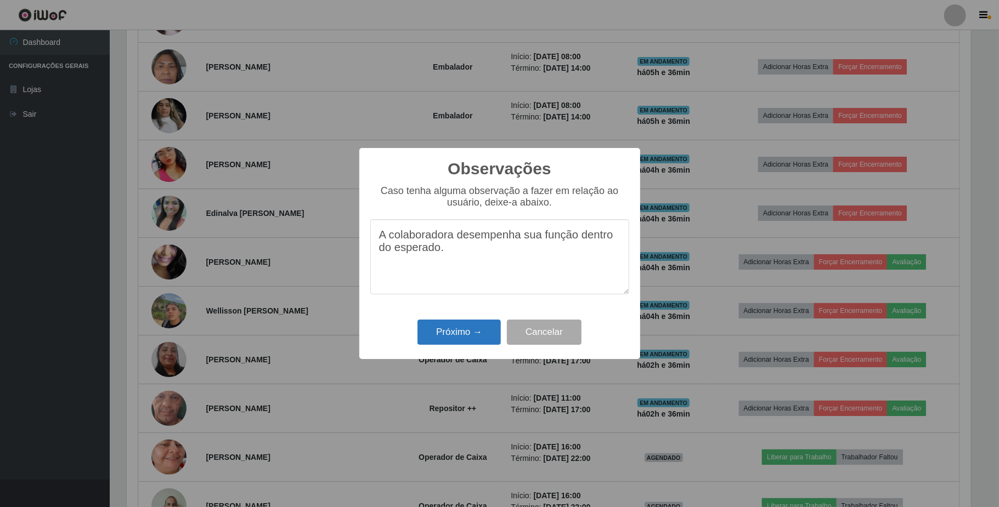
type textarea "A colaboradora desempenha sua função dentro do esperado."
click at [445, 332] on button "Próximo →" at bounding box center [458, 333] width 83 height 26
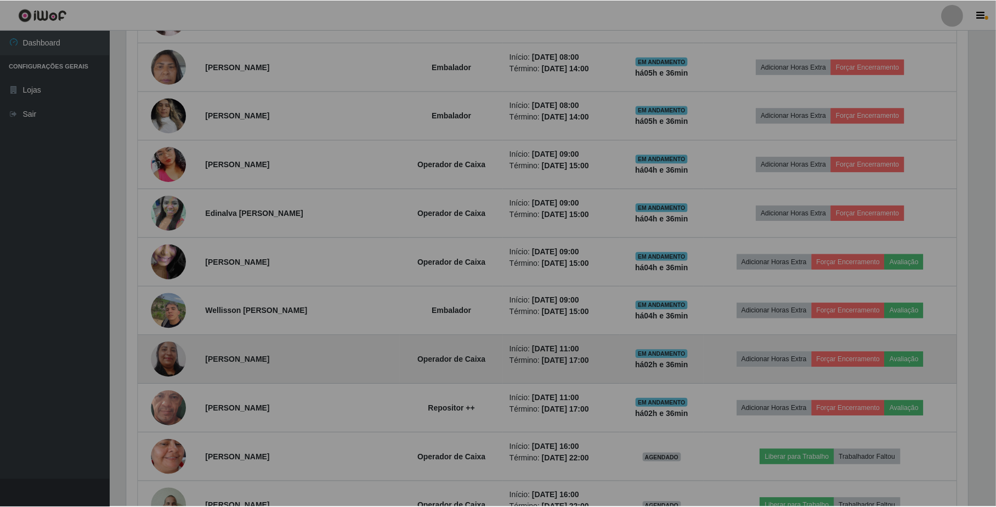
scroll to position [228, 852]
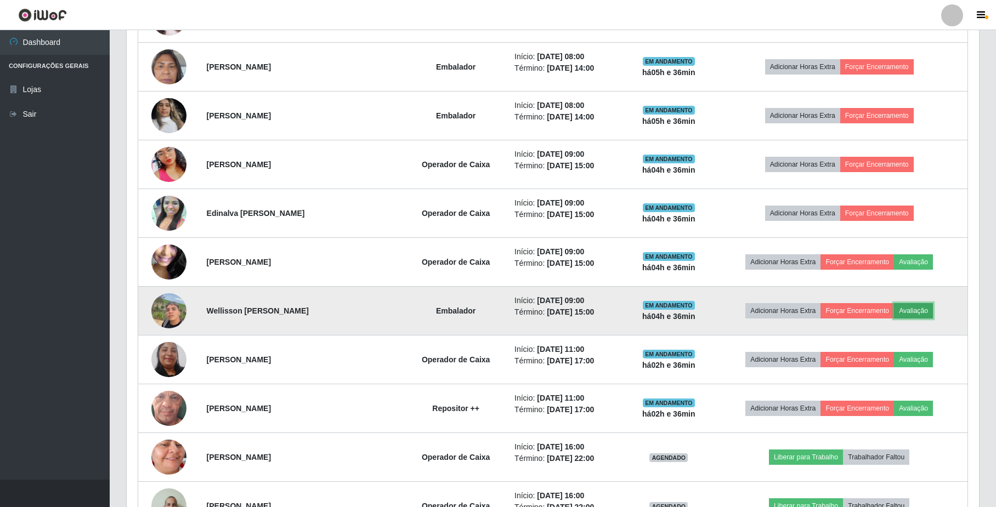
click at [920, 310] on button "Avaliação" at bounding box center [913, 310] width 39 height 15
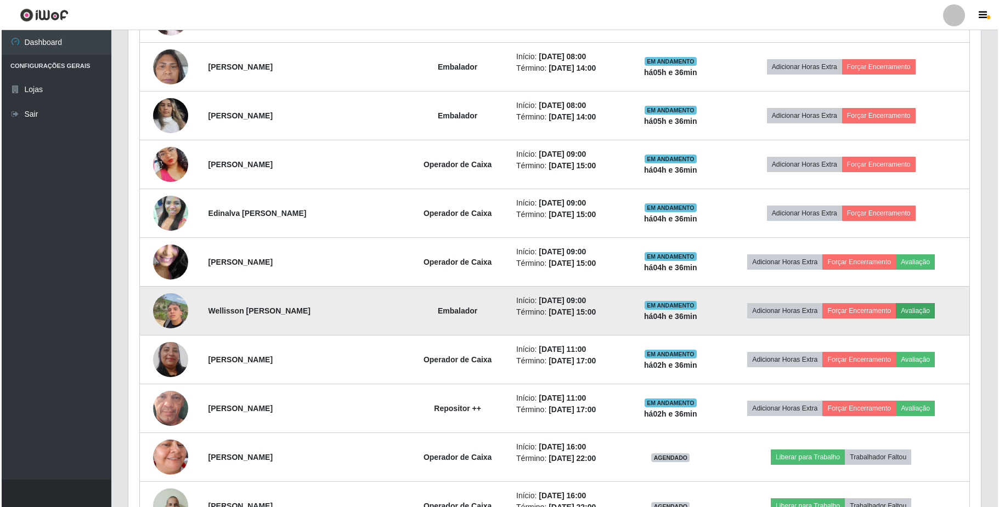
scroll to position [228, 843]
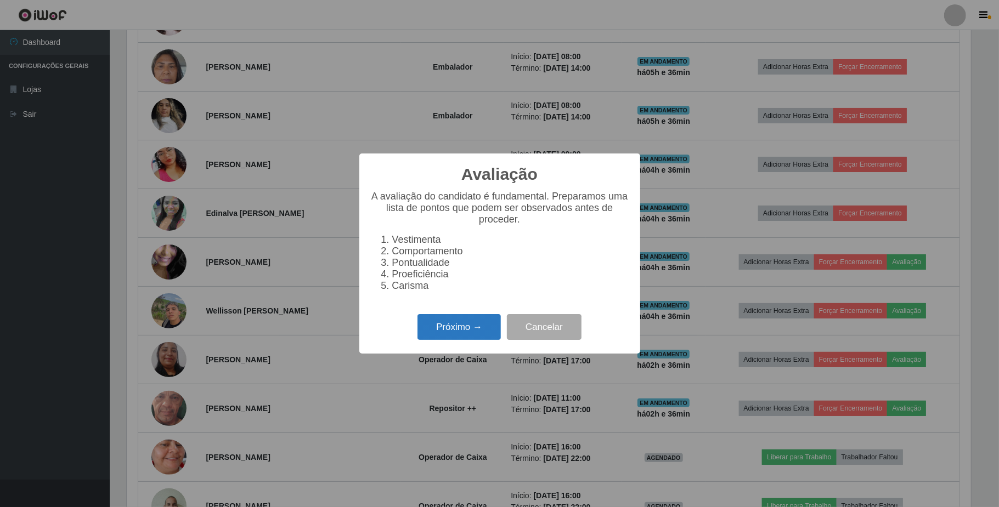
click at [451, 334] on button "Próximo →" at bounding box center [458, 327] width 83 height 26
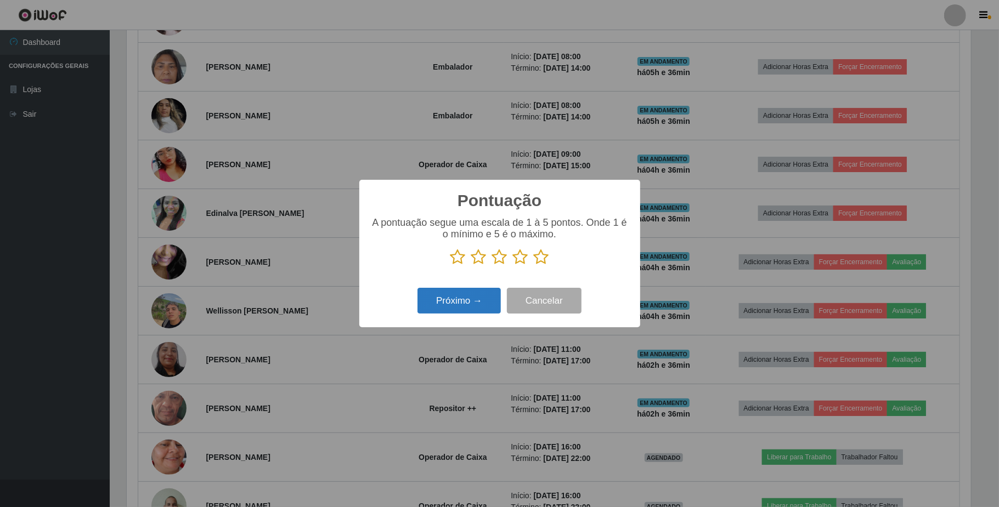
drag, startPoint x: 481, startPoint y: 259, endPoint x: 470, endPoint y: 305, distance: 46.8
click at [477, 260] on icon at bounding box center [478, 257] width 15 height 16
click at [471, 265] on input "radio" at bounding box center [471, 265] width 0 height 0
click at [470, 303] on button "Próximo →" at bounding box center [458, 301] width 83 height 26
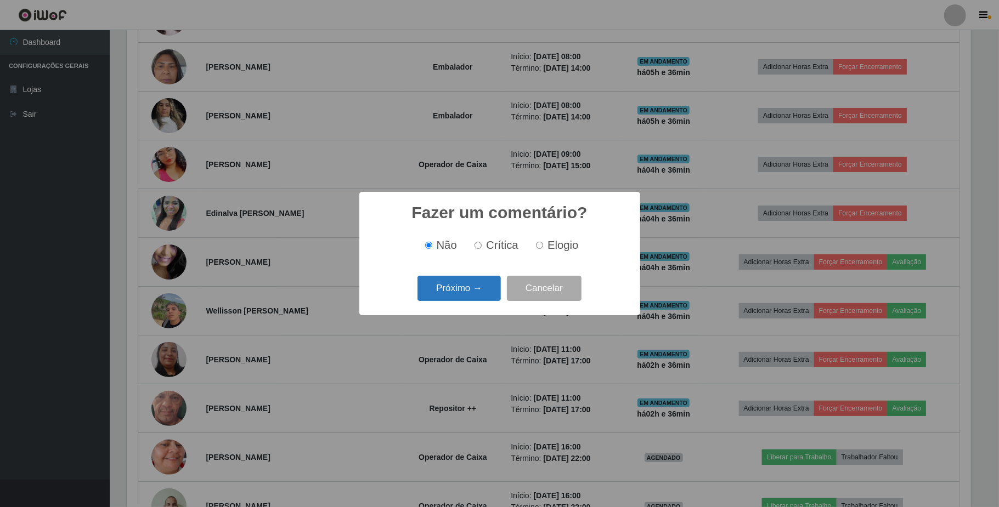
click at [472, 288] on button "Próximo →" at bounding box center [458, 289] width 83 height 26
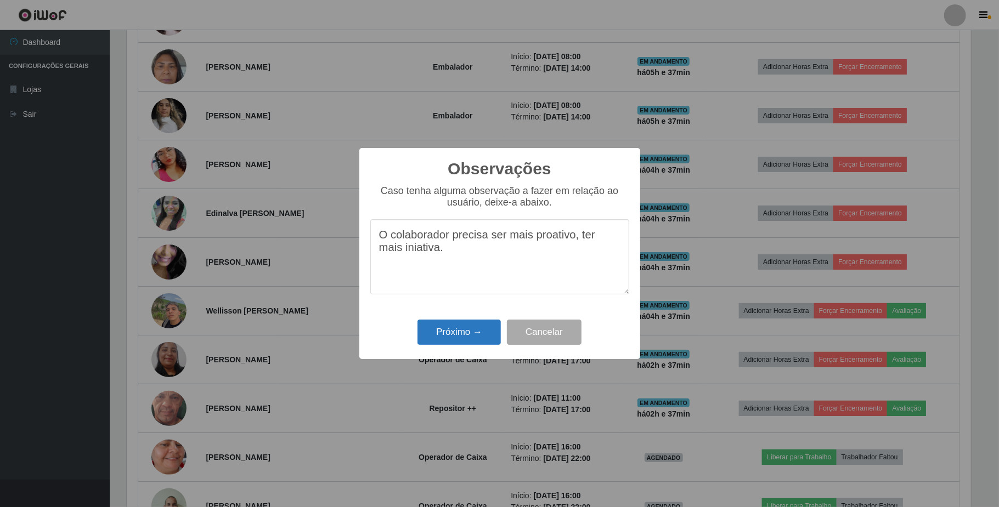
type textarea "O colaborador precisa ser mais proativo, ter mais iniativa."
click at [466, 337] on button "Próximo →" at bounding box center [458, 333] width 83 height 26
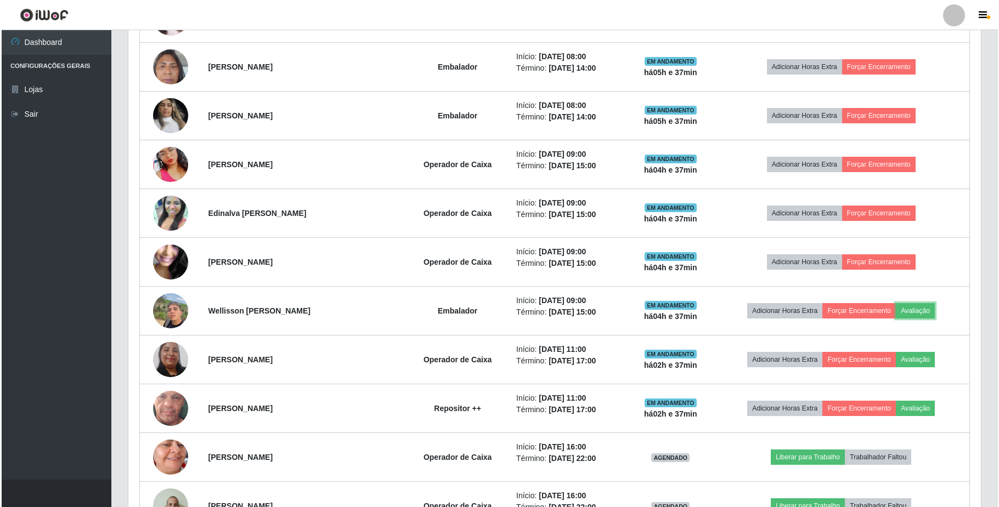
scroll to position [228, 852]
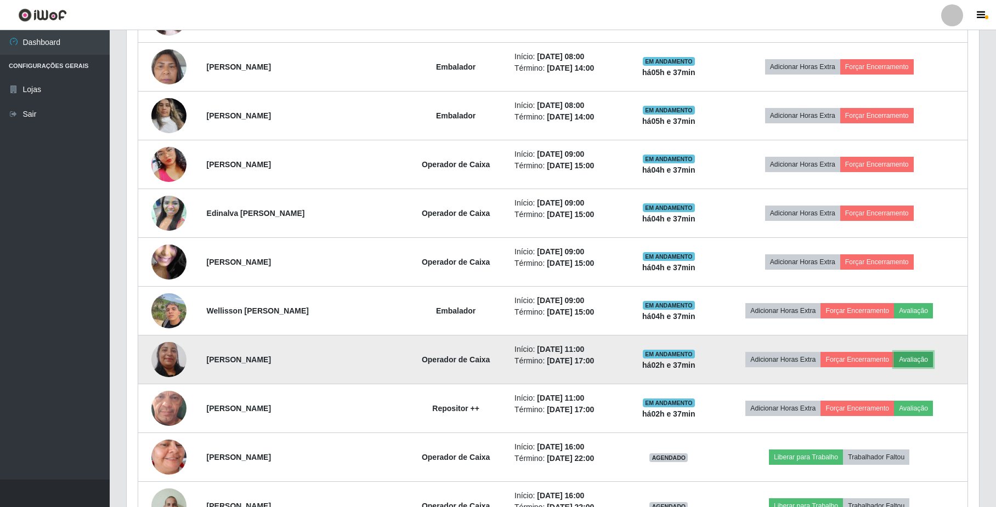
click at [918, 362] on button "Avaliação" at bounding box center [913, 359] width 39 height 15
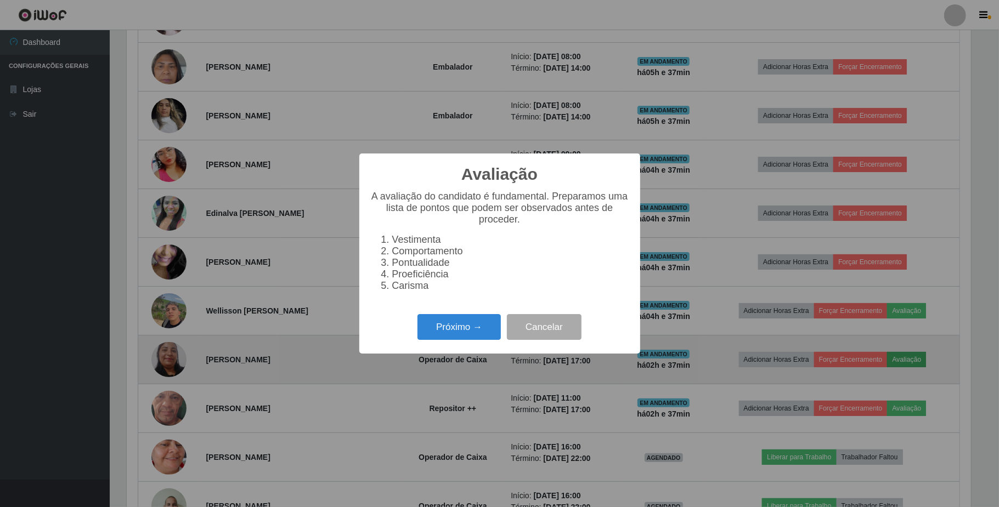
scroll to position [228, 843]
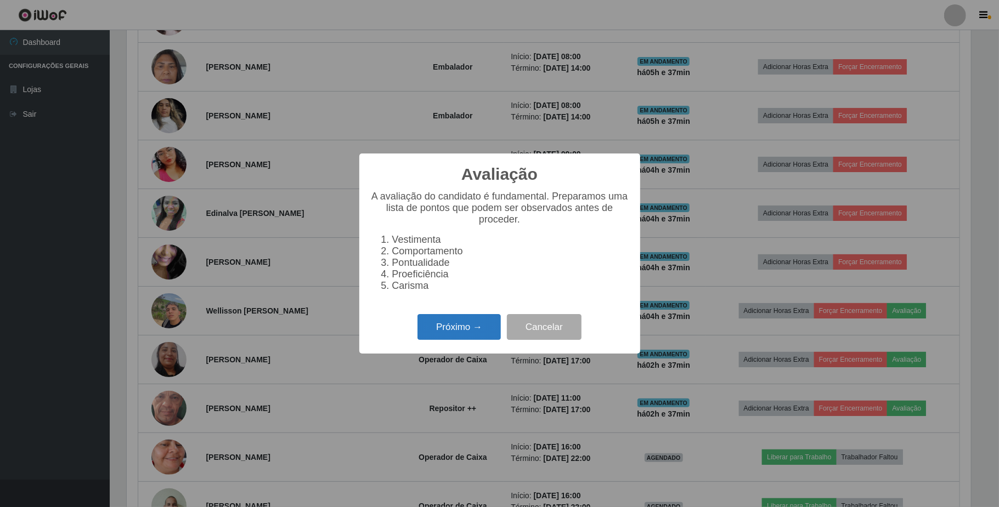
click at [472, 330] on button "Próximo →" at bounding box center [458, 327] width 83 height 26
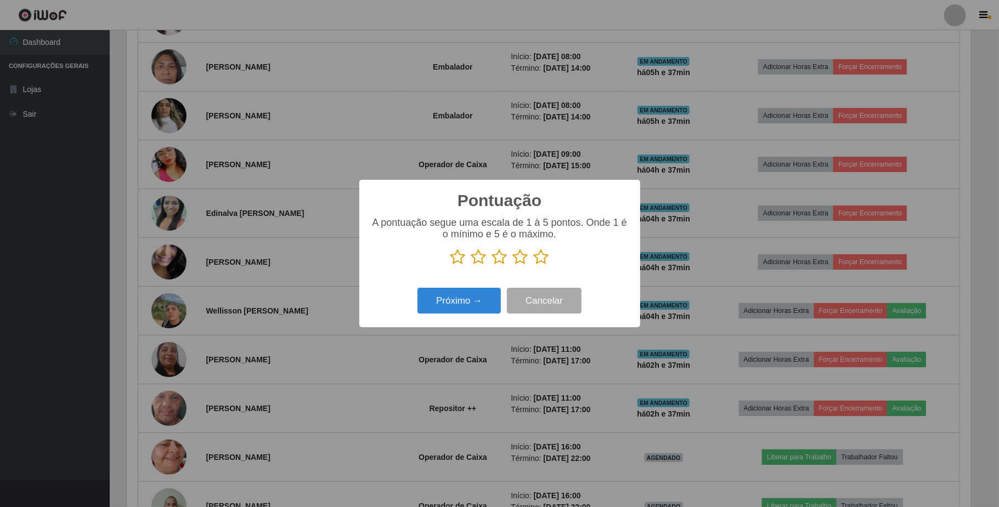
scroll to position [548120, 547504]
click at [480, 259] on icon at bounding box center [478, 257] width 15 height 16
click at [471, 265] on input "radio" at bounding box center [471, 265] width 0 height 0
click at [469, 301] on button "Próximo →" at bounding box center [458, 301] width 83 height 26
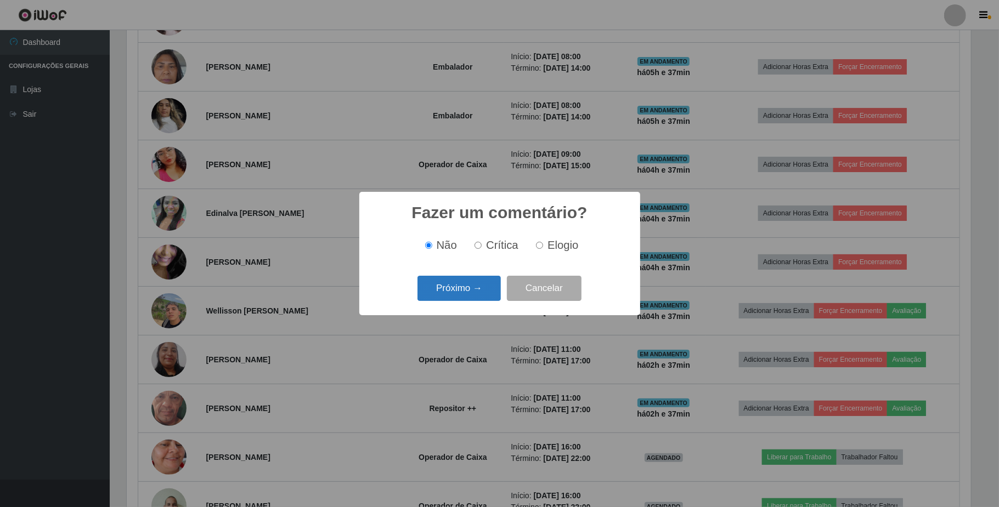
click at [494, 292] on button "Próximo →" at bounding box center [458, 289] width 83 height 26
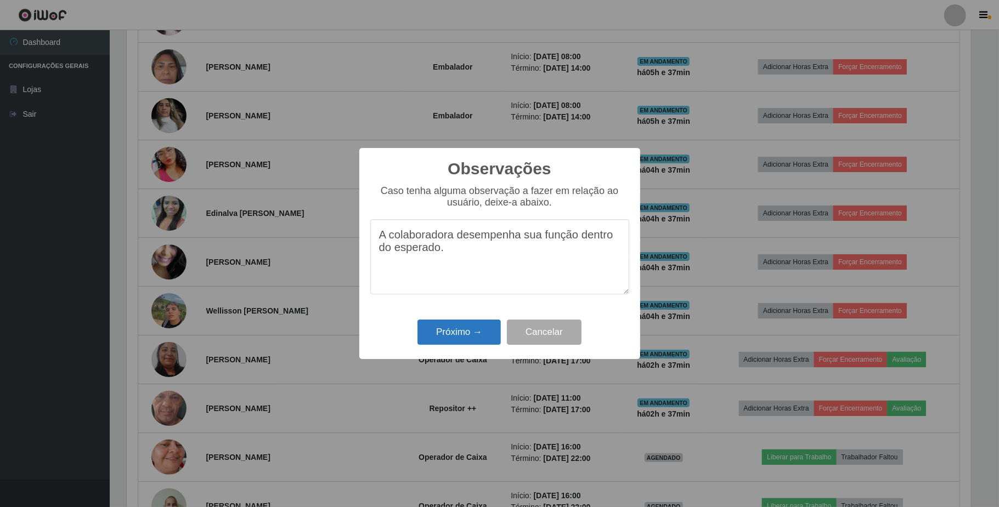
type textarea "A colaboradora desempenha sua função dentro do esperado."
click at [468, 334] on button "Próximo →" at bounding box center [458, 333] width 83 height 26
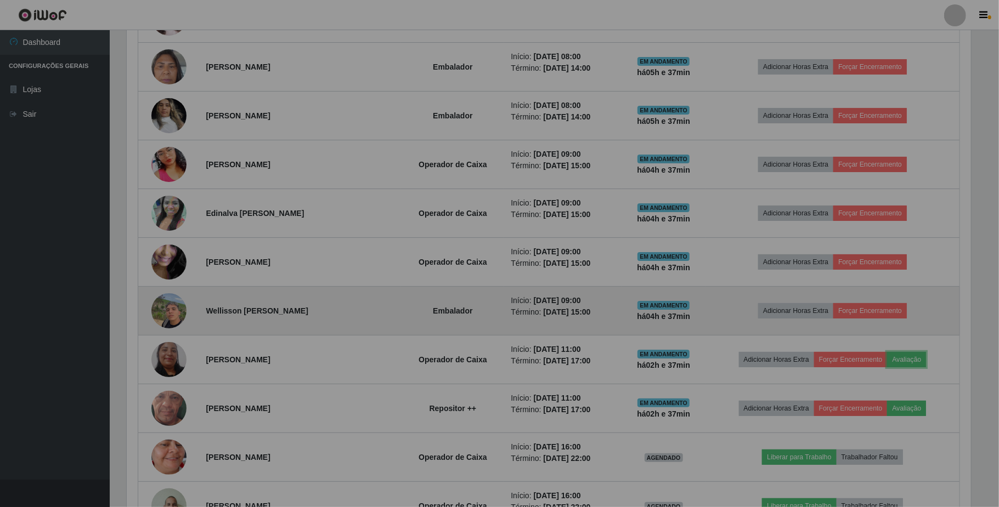
scroll to position [228, 852]
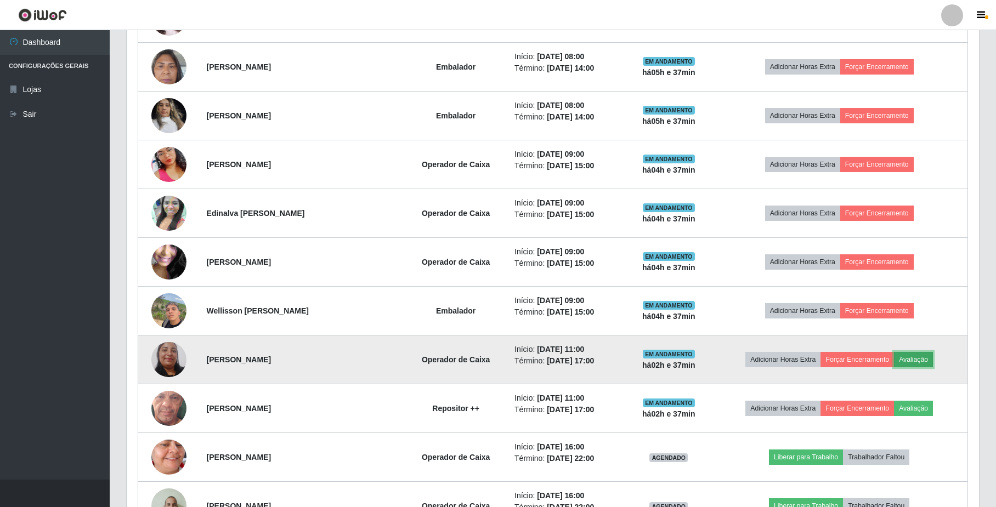
click at [927, 362] on button "Avaliação" at bounding box center [913, 359] width 39 height 15
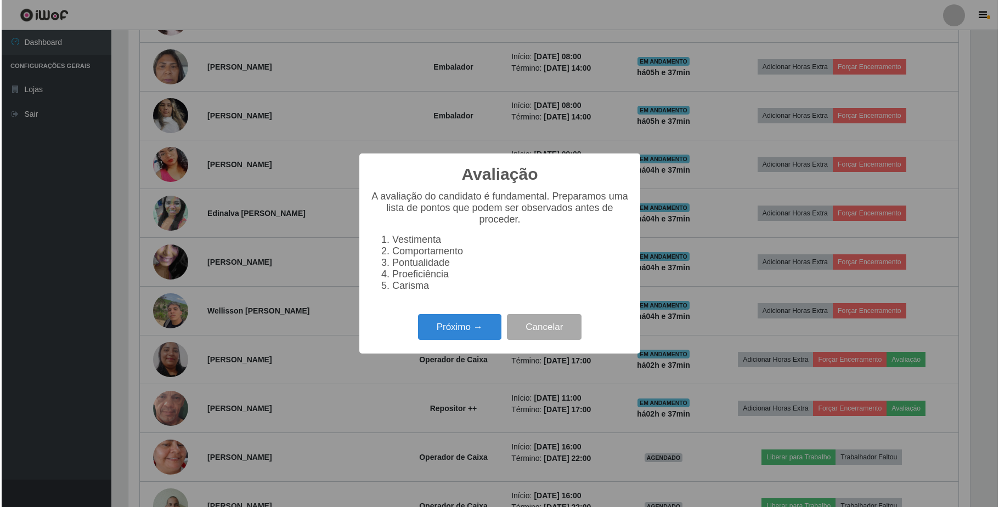
scroll to position [228, 843]
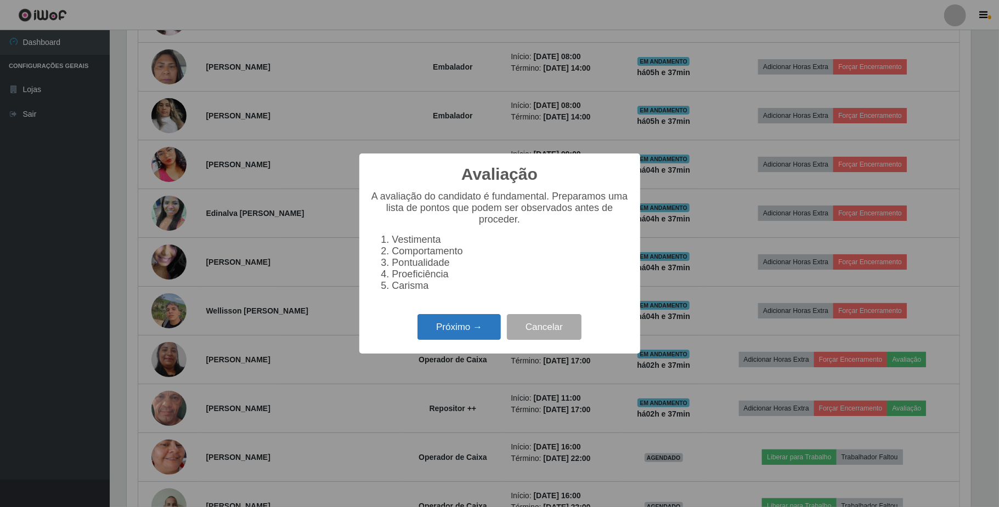
click at [477, 331] on button "Próximo →" at bounding box center [458, 327] width 83 height 26
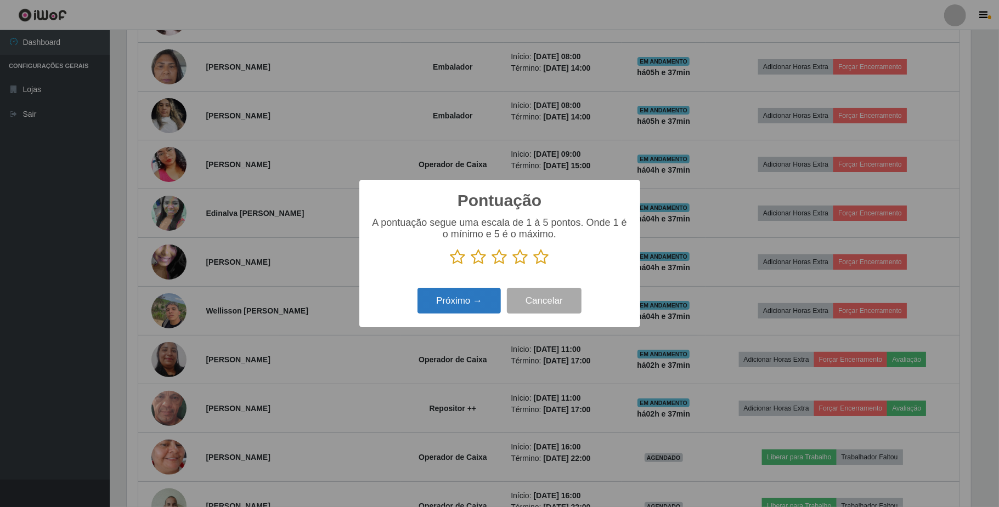
drag, startPoint x: 477, startPoint y: 259, endPoint x: 448, endPoint y: 310, distance: 58.7
click at [474, 261] on icon at bounding box center [478, 257] width 15 height 16
click at [471, 265] on input "radio" at bounding box center [471, 265] width 0 height 0
click at [448, 310] on button "Próximo →" at bounding box center [458, 301] width 83 height 26
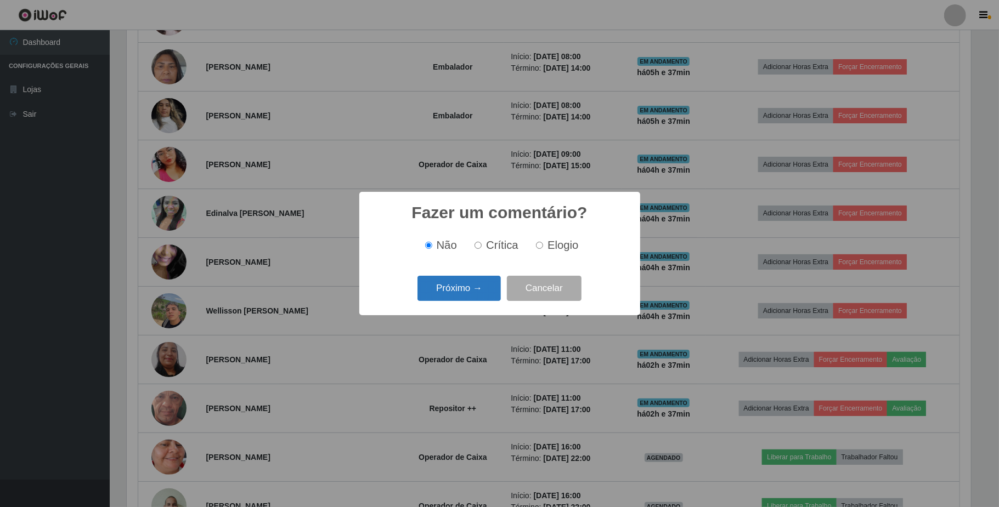
click at [464, 290] on button "Próximo →" at bounding box center [458, 289] width 83 height 26
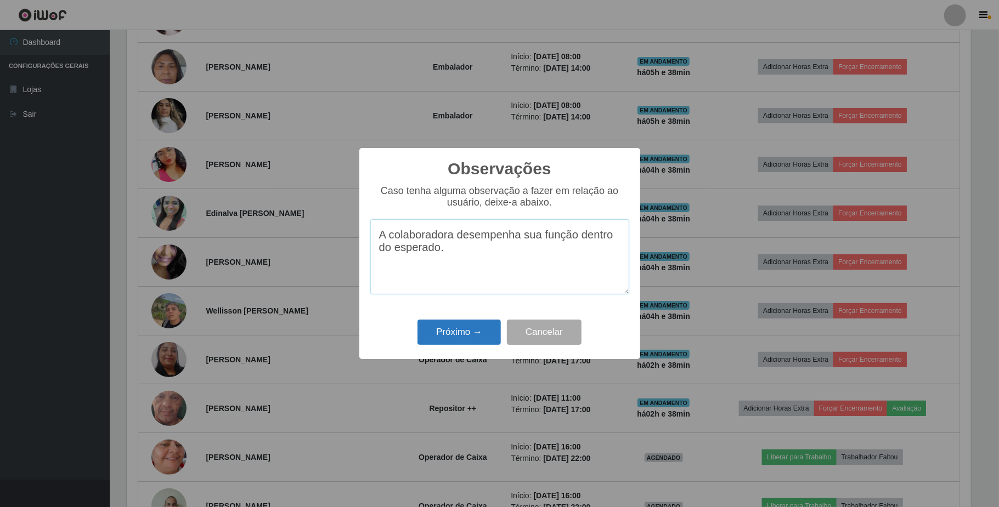
type textarea "A colaboradora desempenha sua função dentro do esperado."
click at [436, 334] on button "Próximo →" at bounding box center [458, 333] width 83 height 26
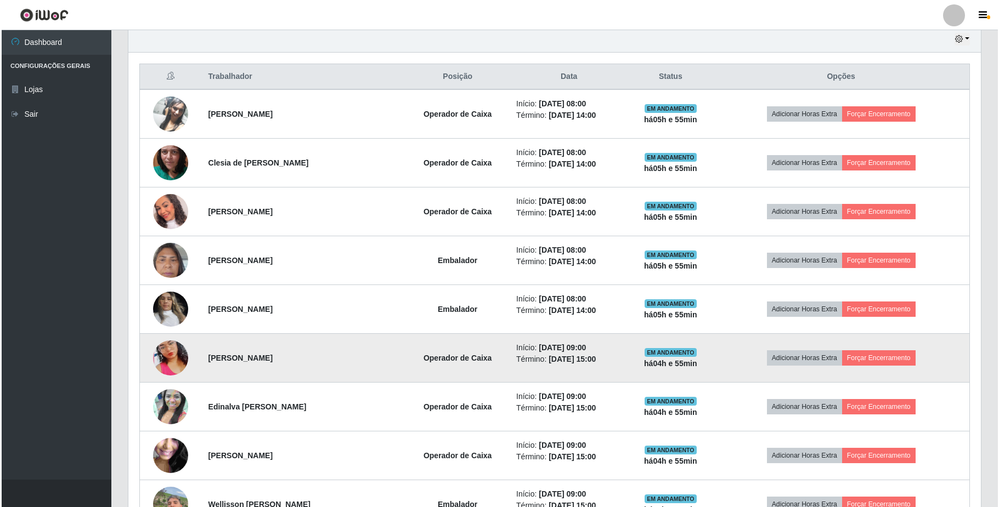
scroll to position [365, 0]
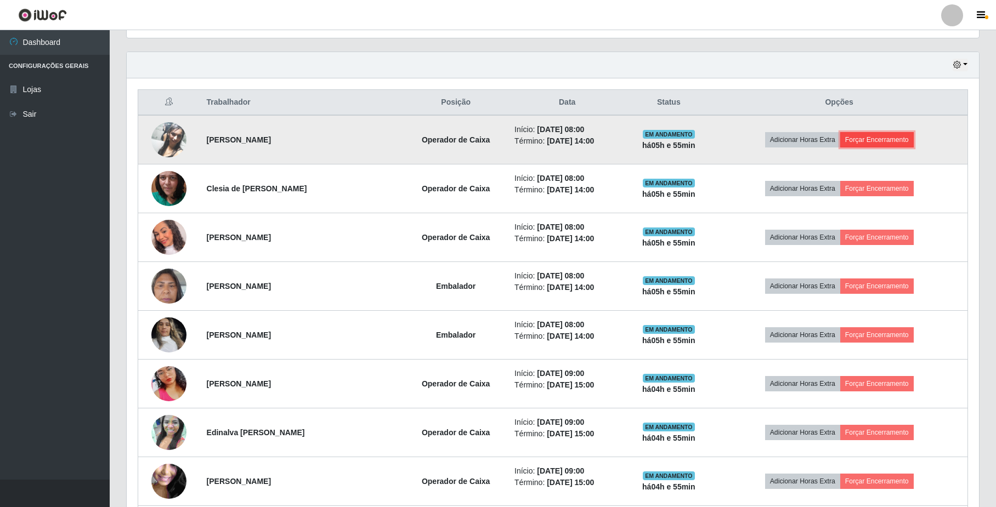
click at [870, 137] on button "Forçar Encerramento" at bounding box center [876, 139] width 73 height 15
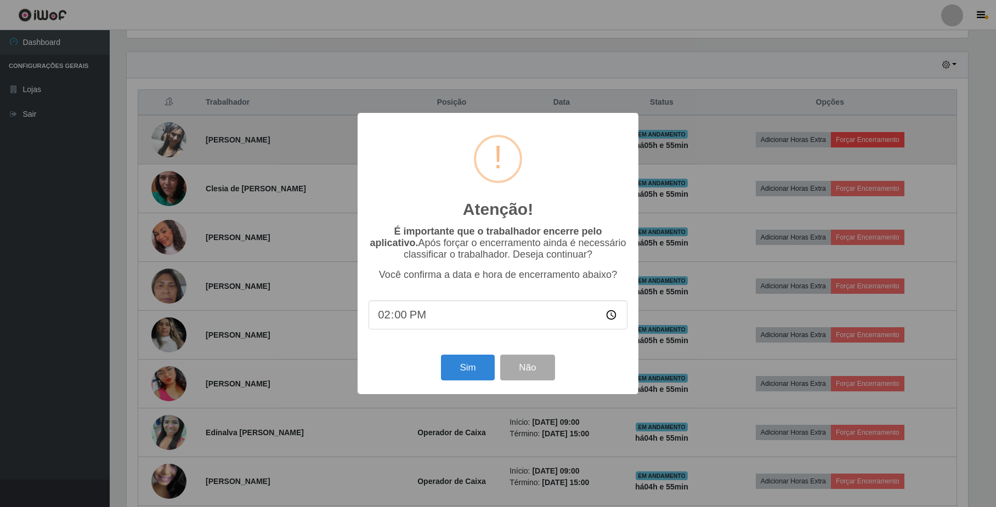
scroll to position [228, 843]
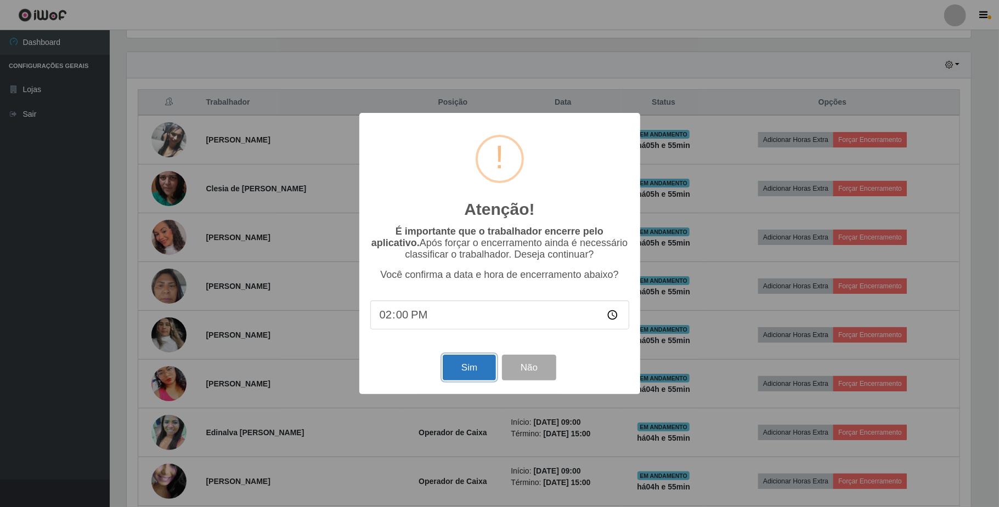
click at [474, 367] on button "Sim" at bounding box center [469, 368] width 53 height 26
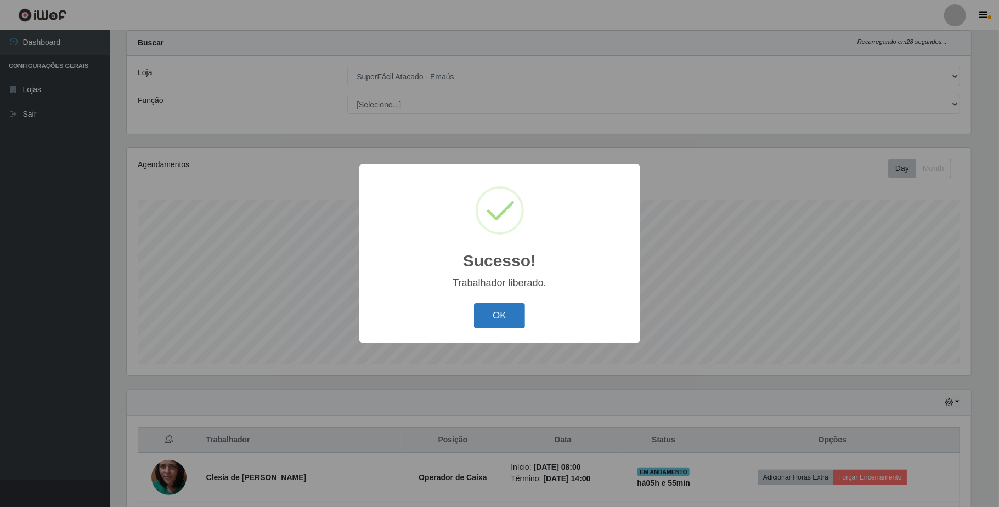
click at [503, 312] on button "OK" at bounding box center [499, 316] width 51 height 26
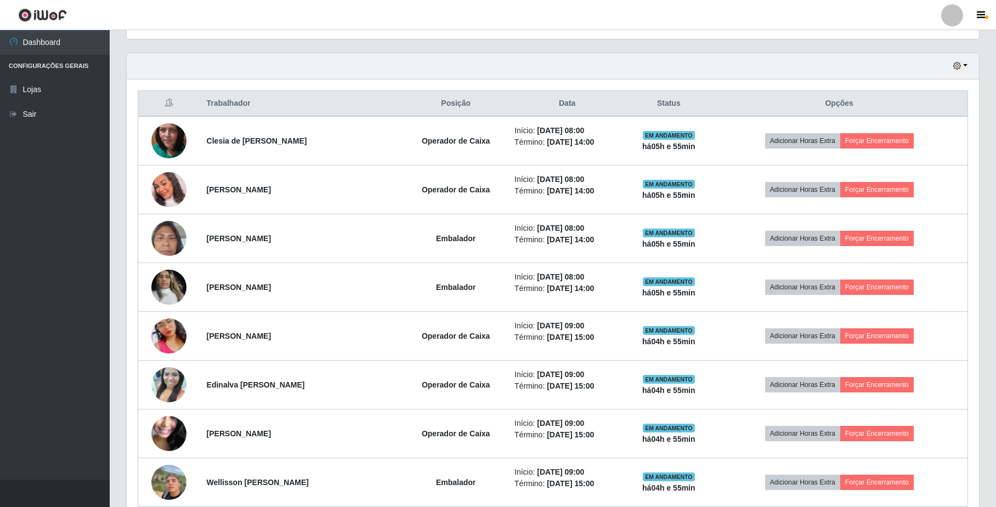
scroll to position [365, 0]
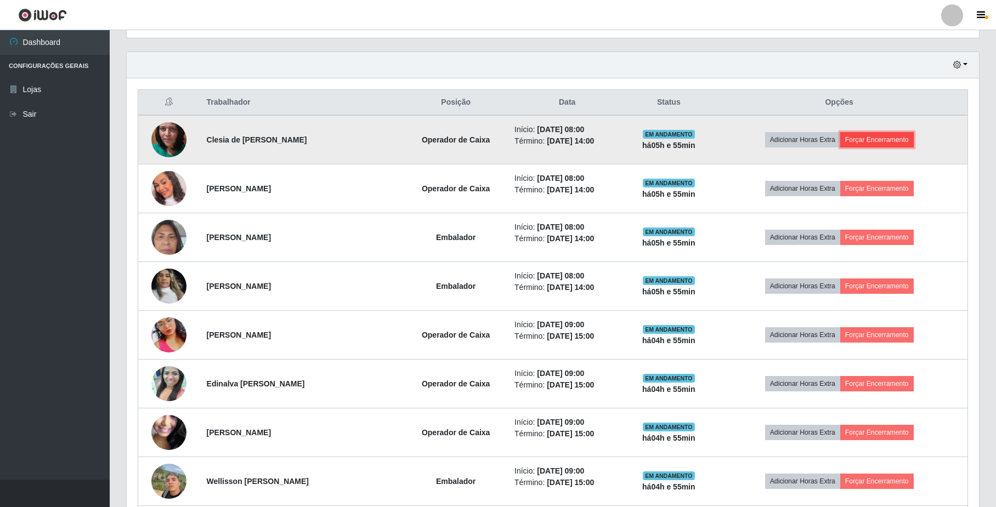
click at [865, 137] on button "Forçar Encerramento" at bounding box center [876, 139] width 73 height 15
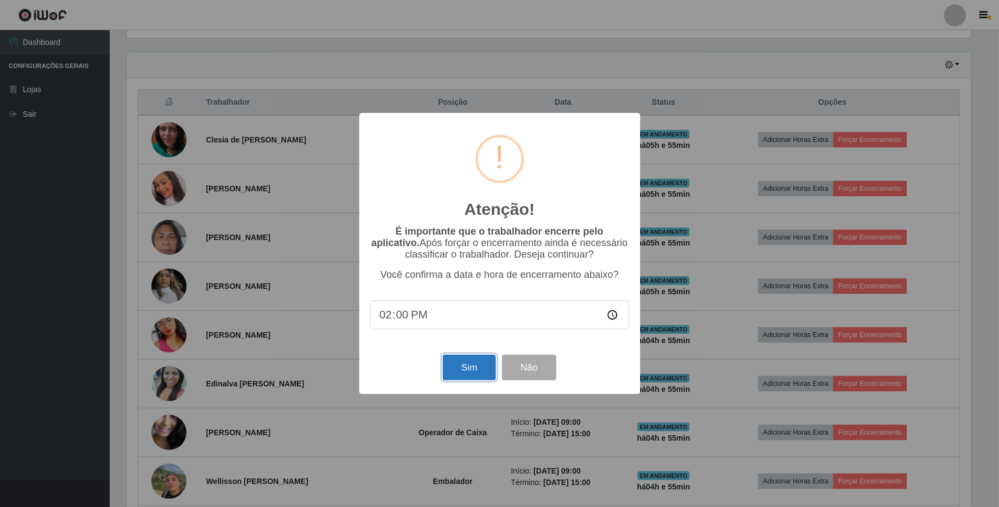
click at [481, 371] on button "Sim" at bounding box center [469, 368] width 53 height 26
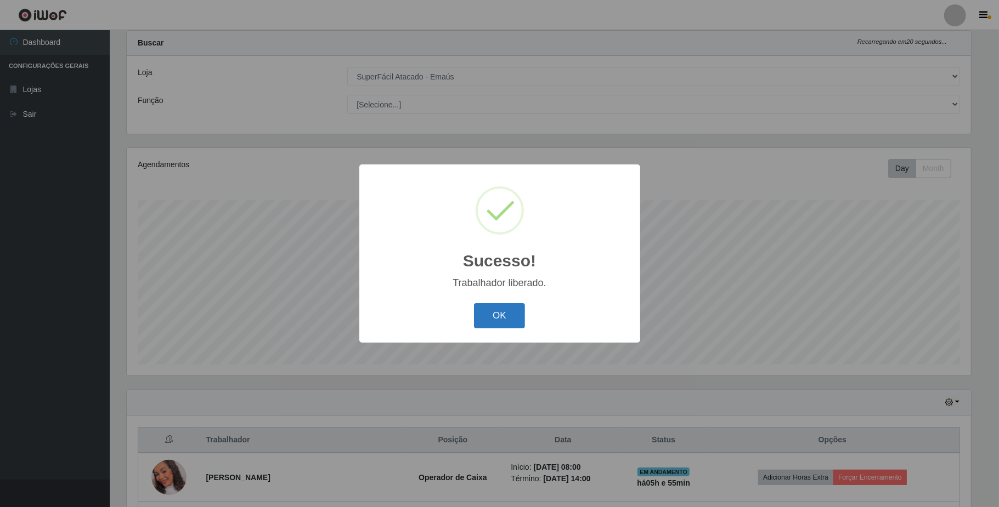
click at [499, 320] on button "OK" at bounding box center [499, 316] width 51 height 26
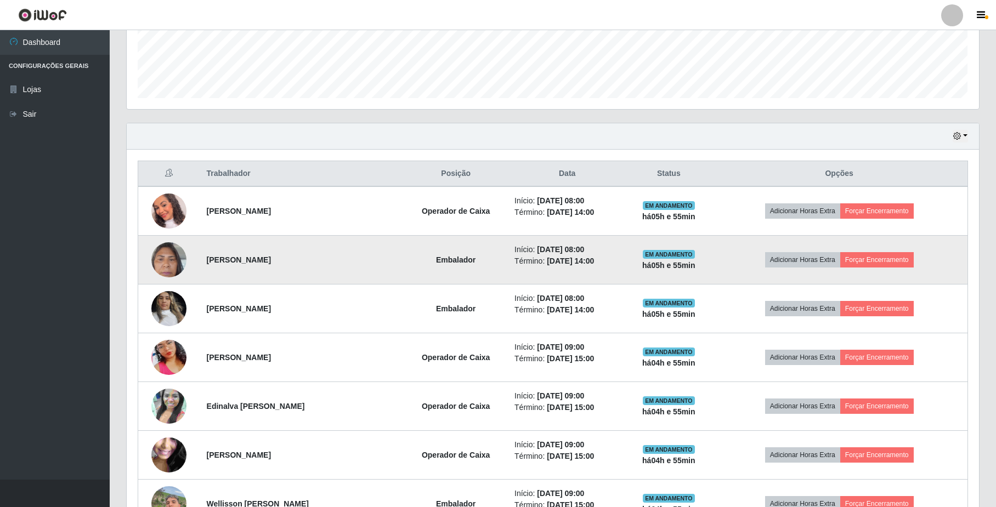
scroll to position [320, 0]
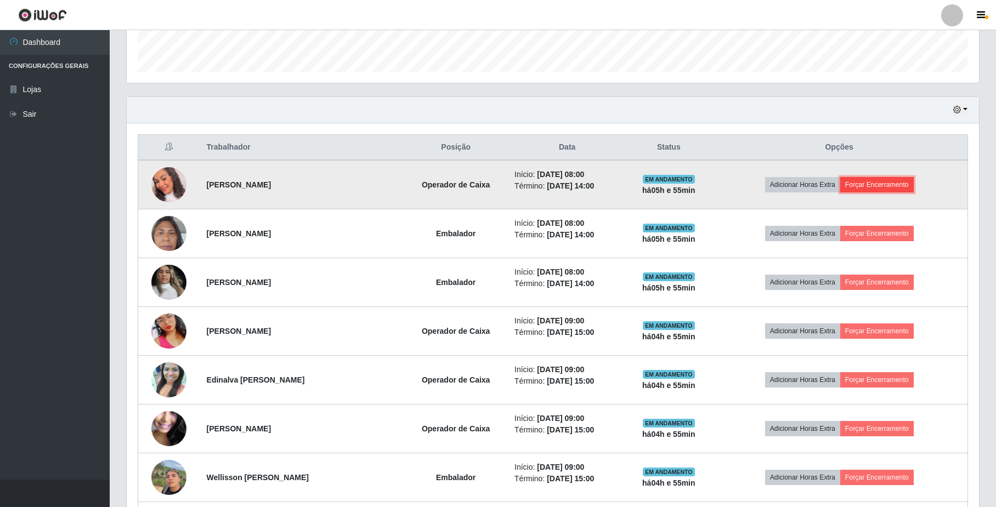
click at [867, 189] on button "Forçar Encerramento" at bounding box center [876, 184] width 73 height 15
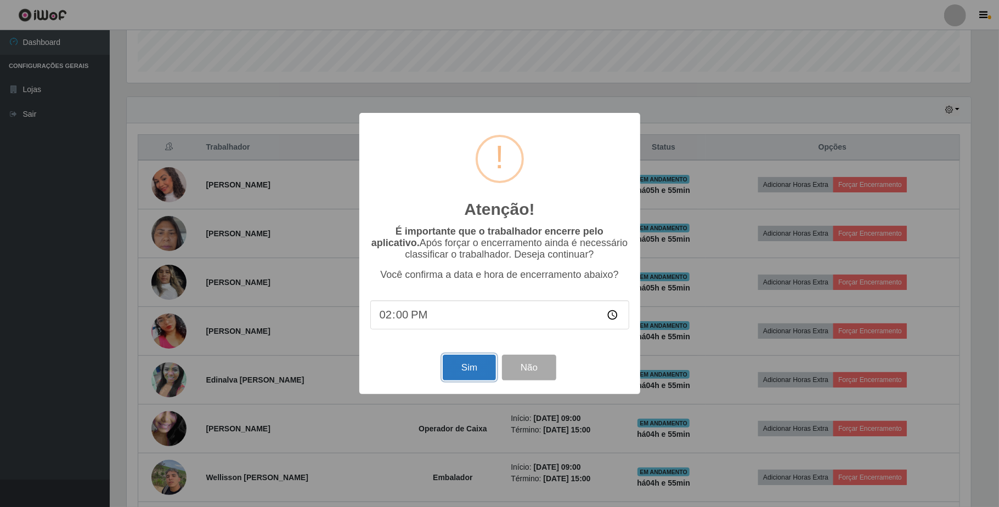
click at [464, 372] on button "Sim" at bounding box center [469, 368] width 53 height 26
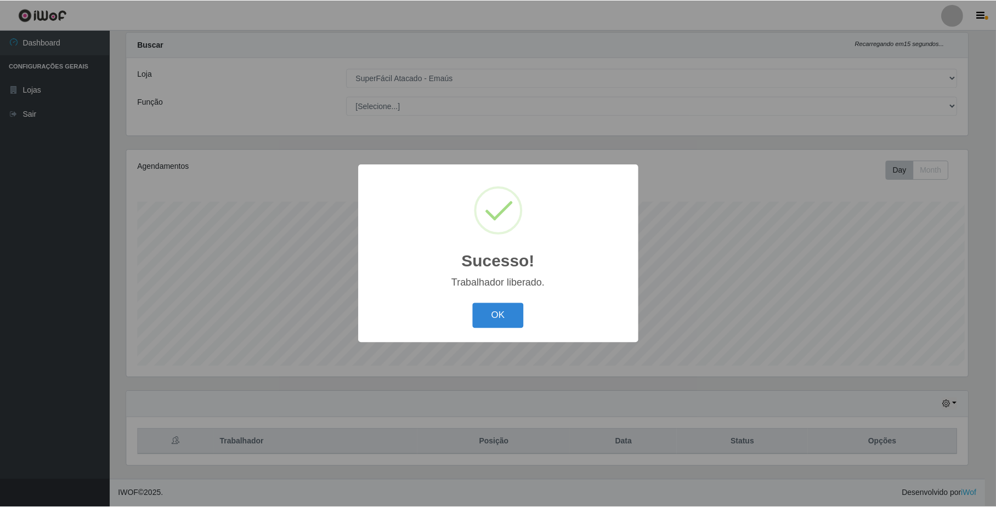
scroll to position [0, 0]
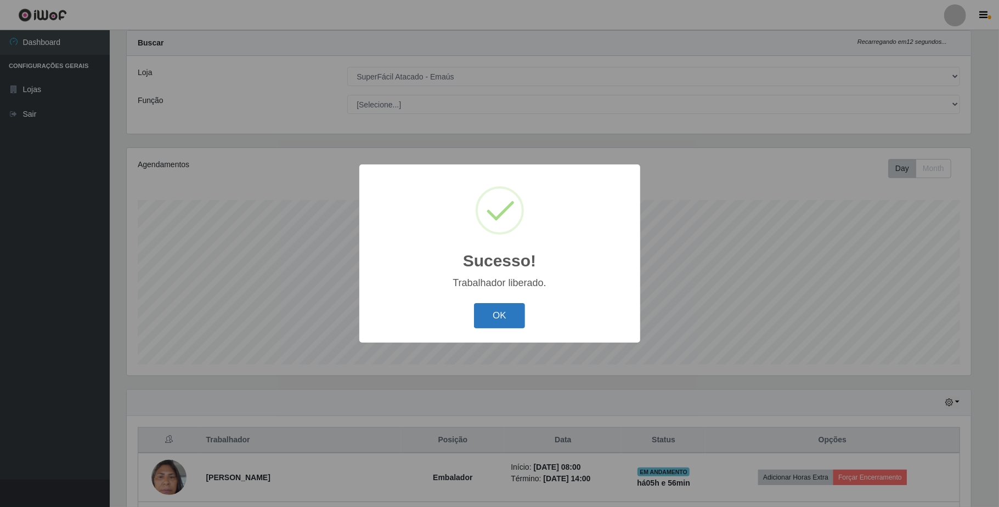
click at [507, 321] on button "OK" at bounding box center [499, 316] width 51 height 26
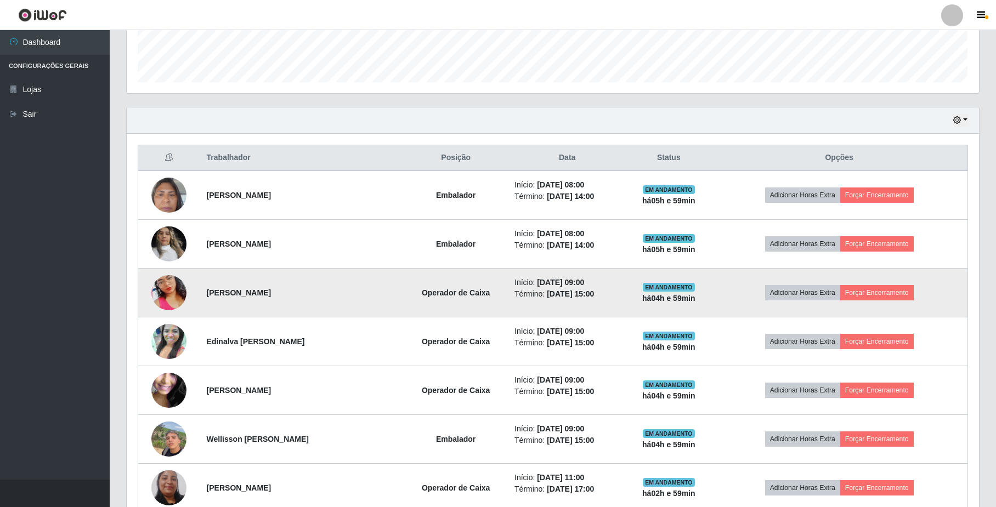
scroll to position [320, 0]
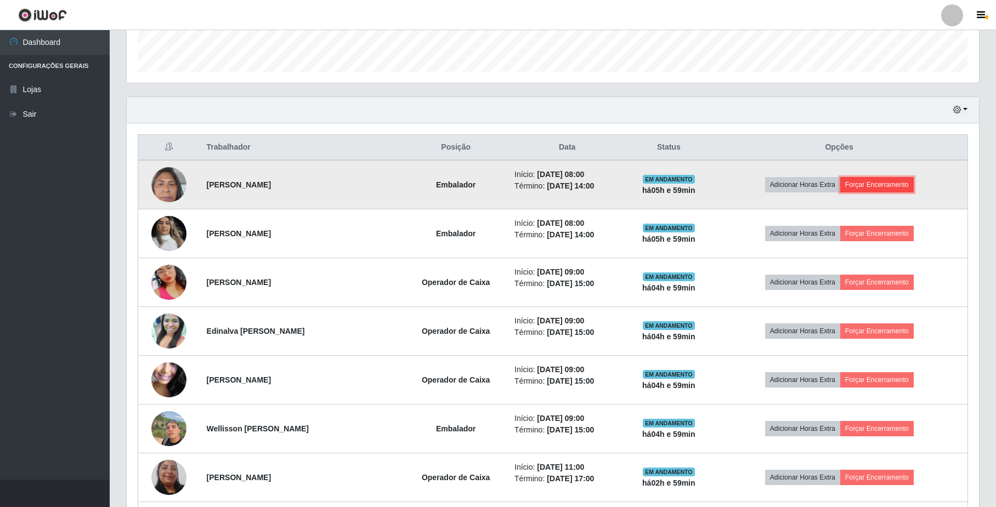
click at [882, 189] on button "Forçar Encerramento" at bounding box center [876, 184] width 73 height 15
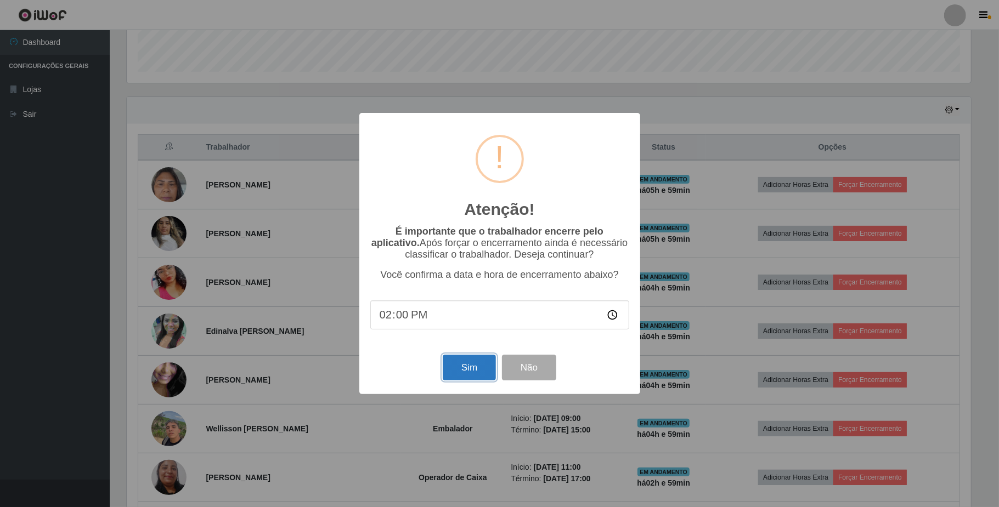
click at [474, 374] on button "Sim" at bounding box center [469, 368] width 53 height 26
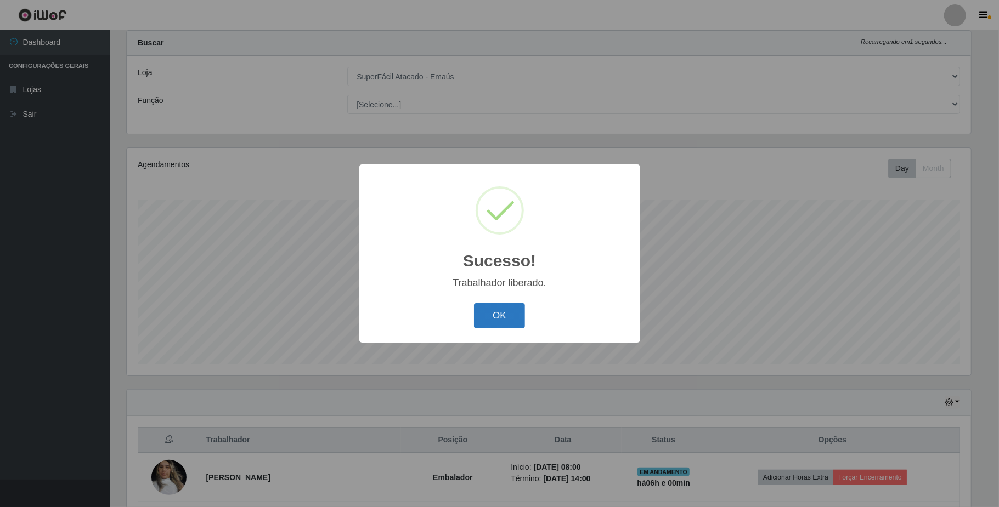
click at [501, 317] on button "OK" at bounding box center [499, 316] width 51 height 26
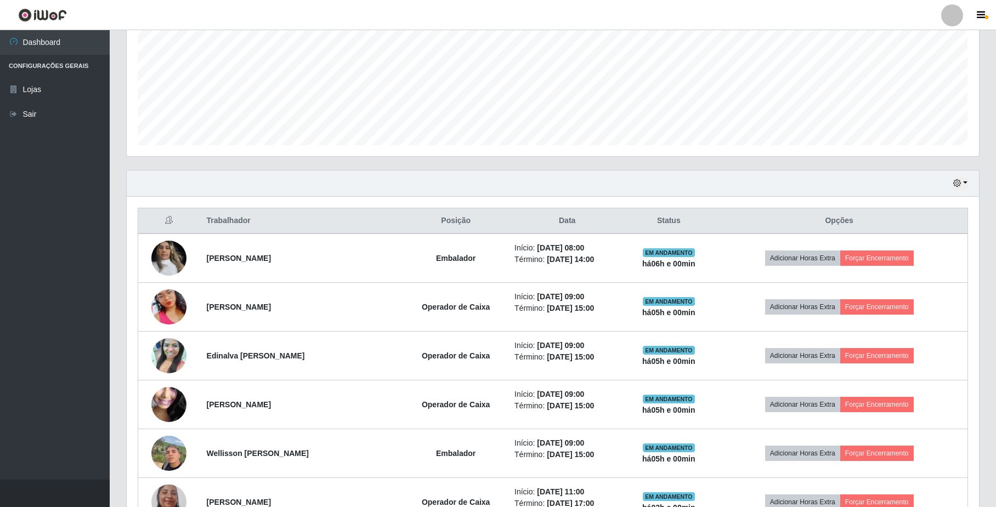
scroll to position [320, 0]
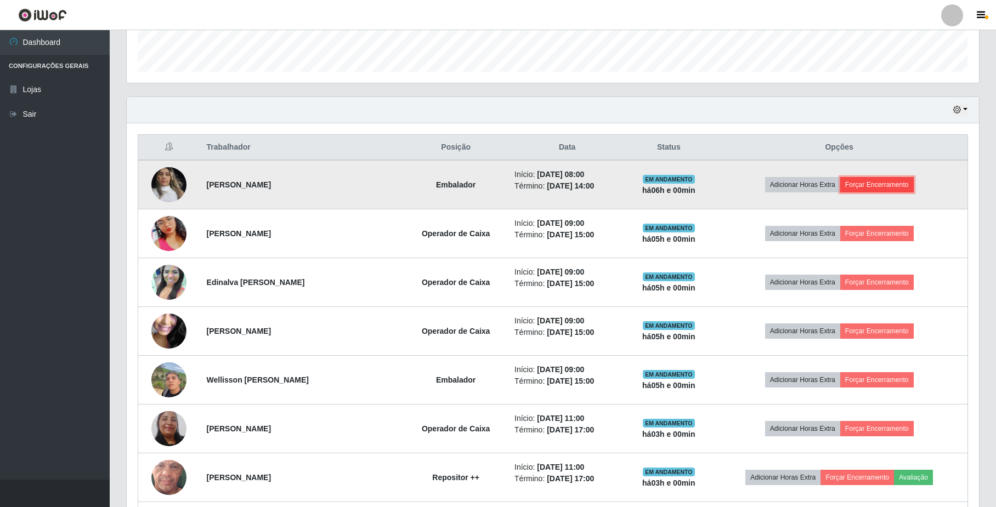
click at [887, 191] on button "Forçar Encerramento" at bounding box center [876, 184] width 73 height 15
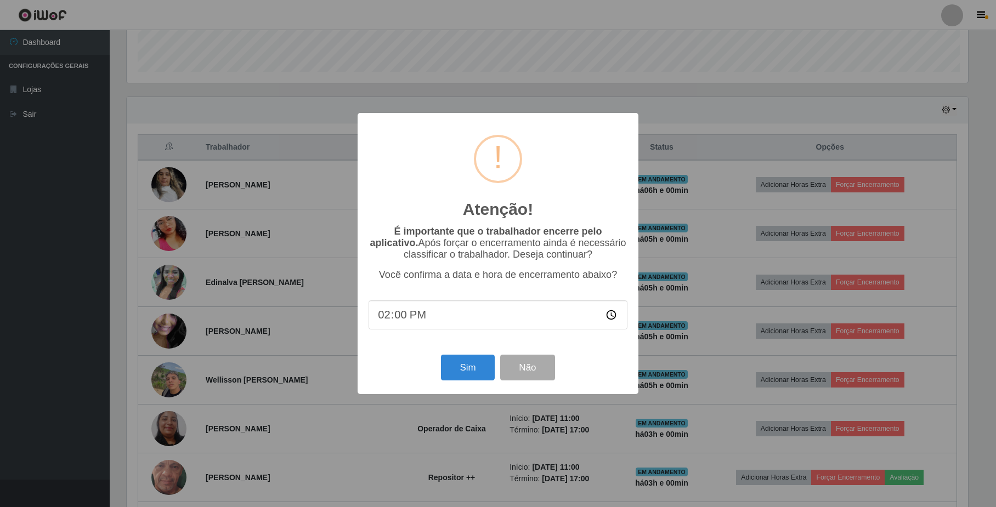
scroll to position [228, 843]
click at [474, 368] on button "Sim" at bounding box center [469, 368] width 53 height 26
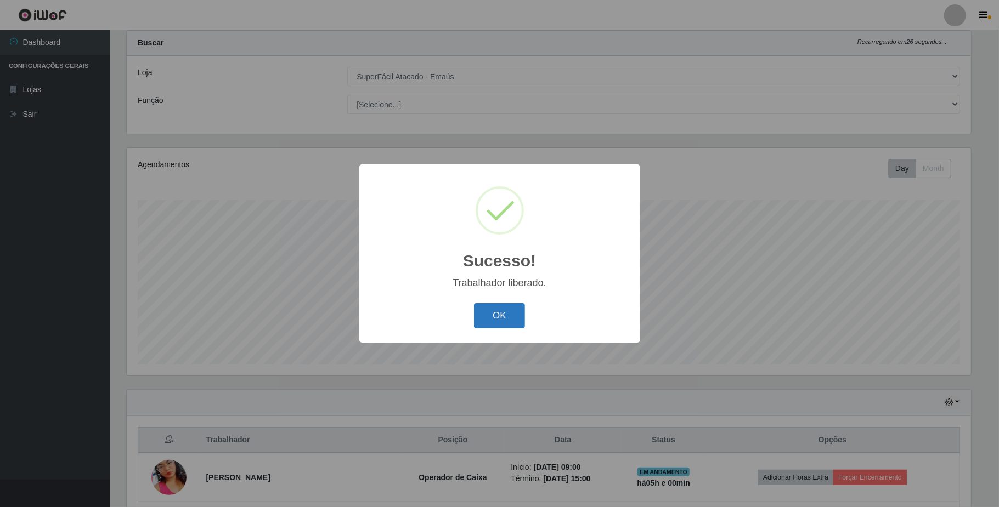
click at [509, 314] on button "OK" at bounding box center [499, 316] width 51 height 26
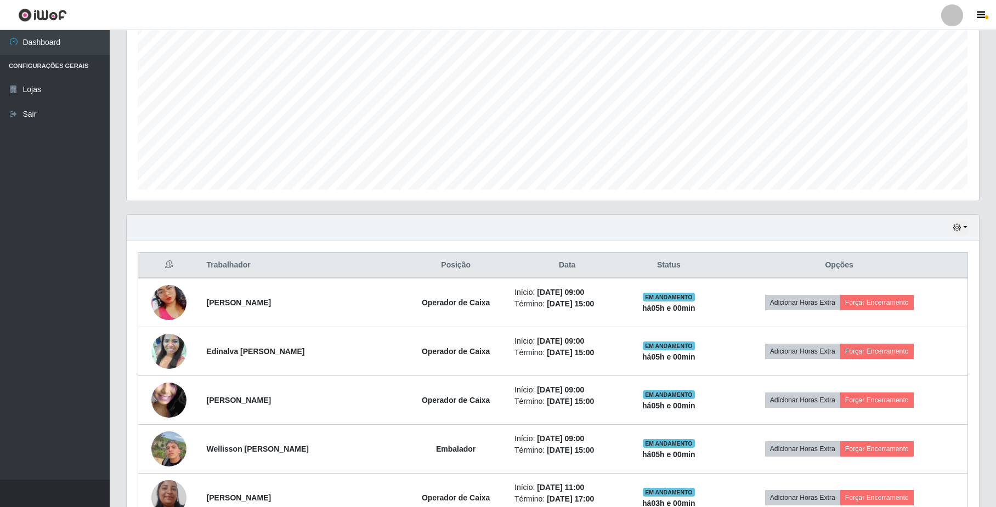
scroll to position [247, 0]
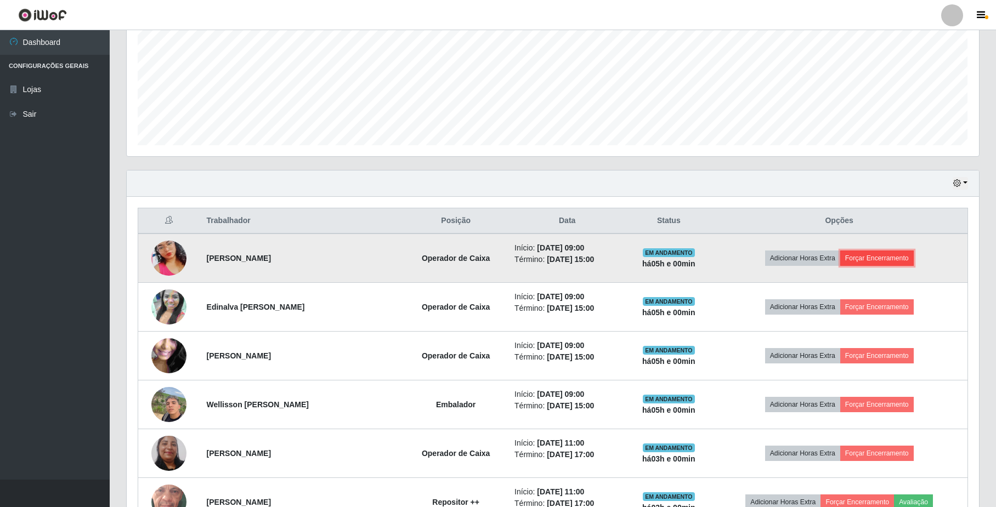
click at [900, 261] on button "Forçar Encerramento" at bounding box center [876, 258] width 73 height 15
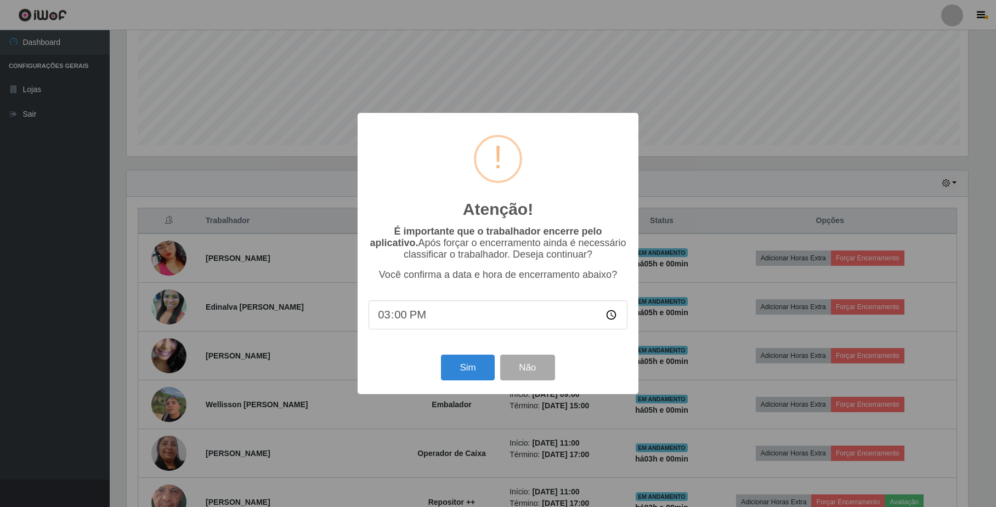
scroll to position [228, 843]
click at [716, 359] on div "Atenção! × É importante que o trabalhador encerre pelo aplicativo. Após forçar …" at bounding box center [499, 253] width 999 height 507
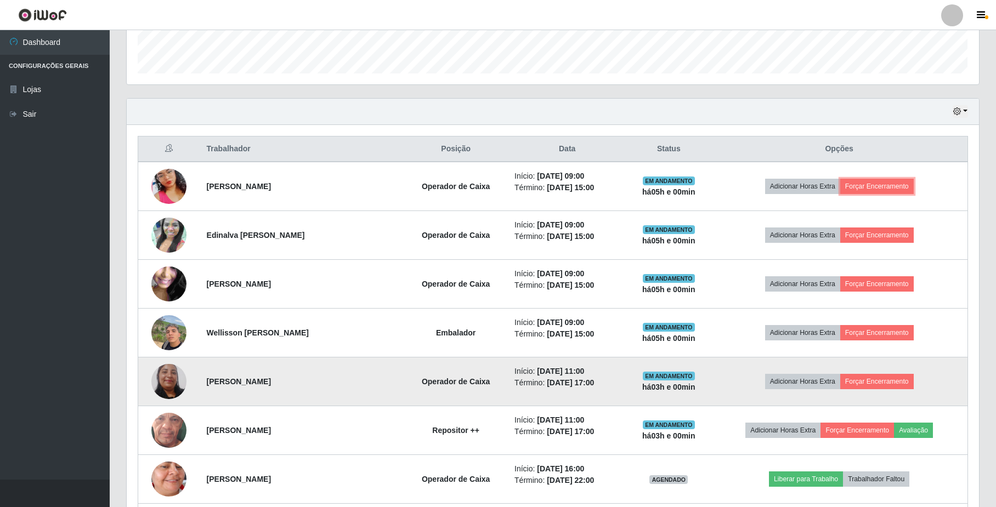
scroll to position [320, 0]
